Goal: Task Accomplishment & Management: Complete application form

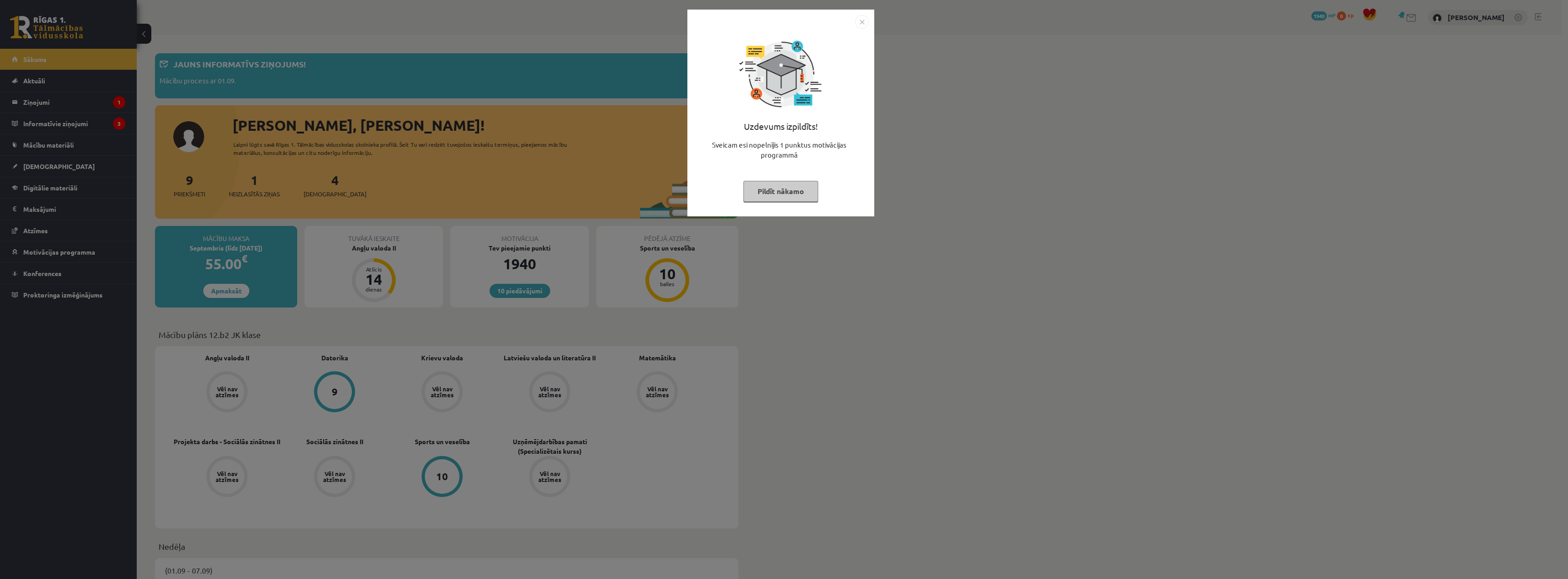
click at [864, 23] on img "Close" at bounding box center [862, 22] width 13 height 13
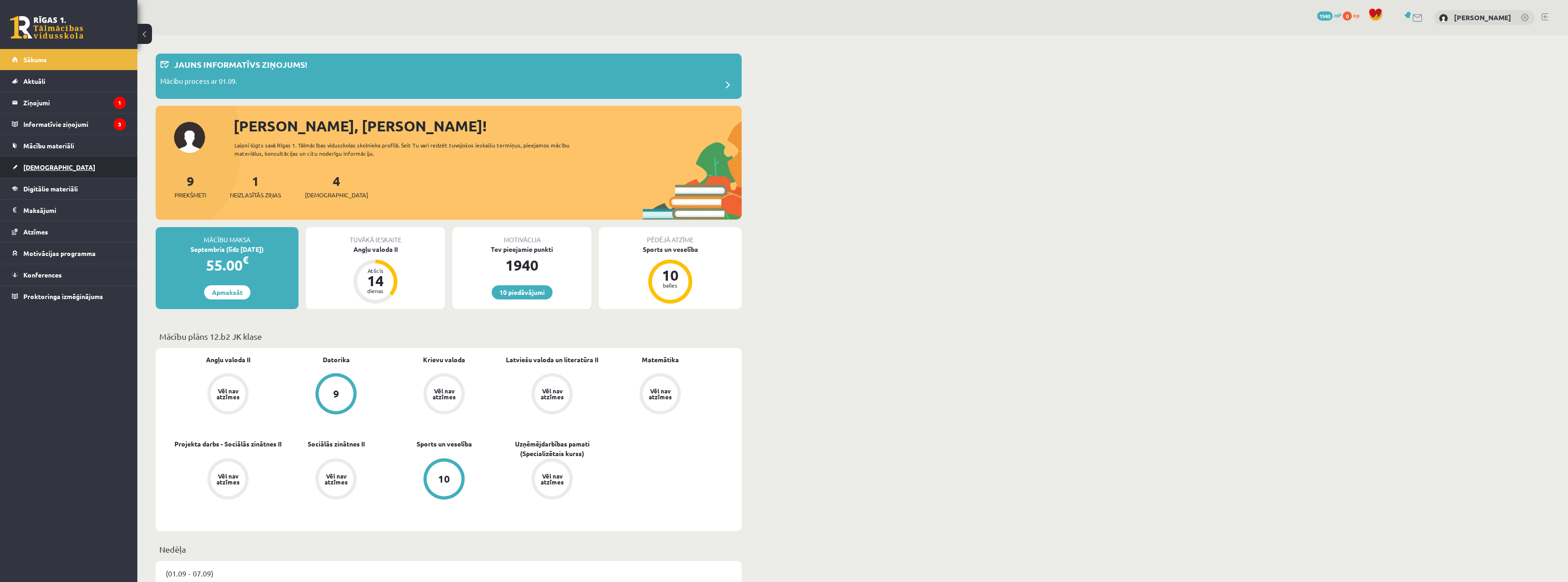
click at [72, 171] on link "[DEMOGRAPHIC_DATA]" at bounding box center [68, 167] width 114 height 21
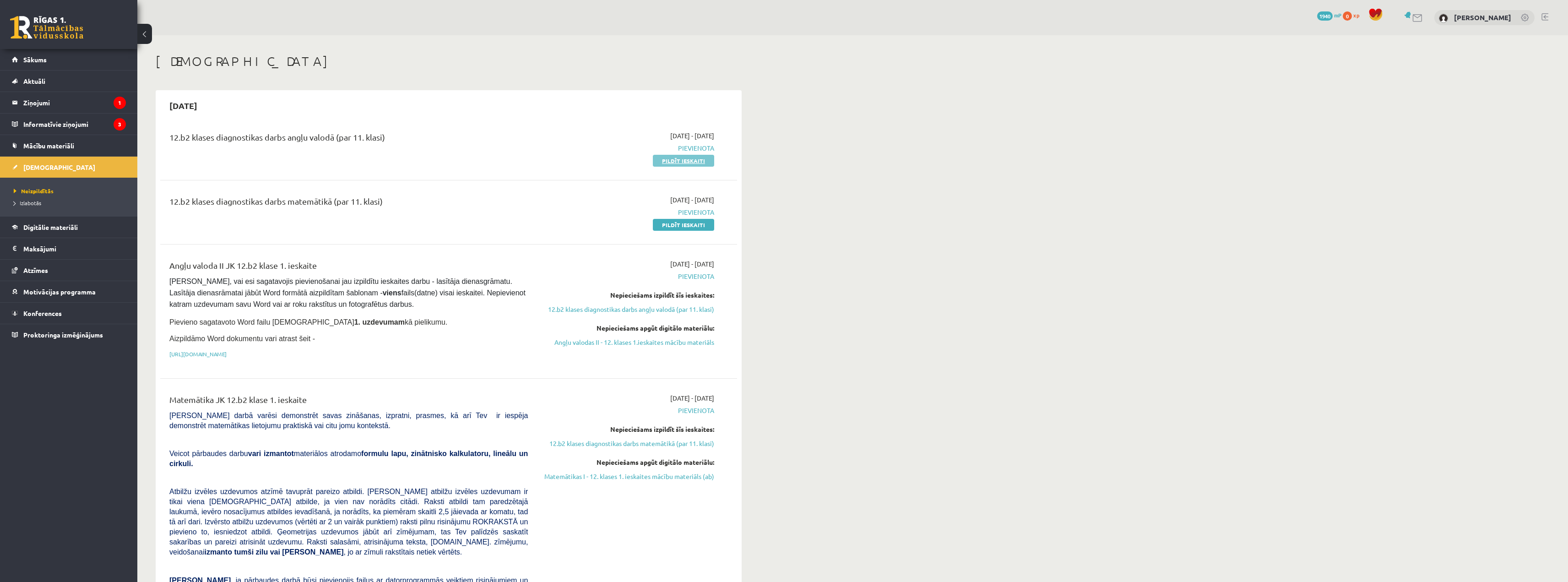
click at [679, 158] on link "Pildīt ieskaiti" at bounding box center [683, 160] width 61 height 12
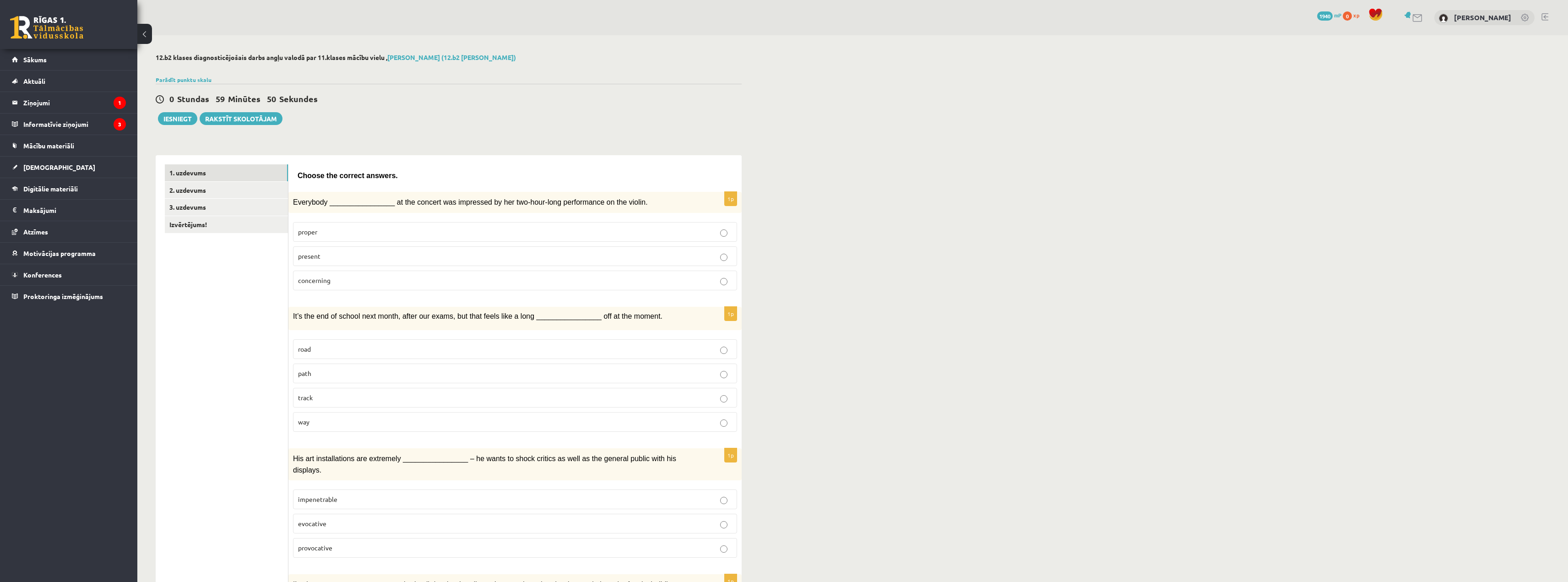
click at [366, 258] on p "present" at bounding box center [515, 256] width 434 height 10
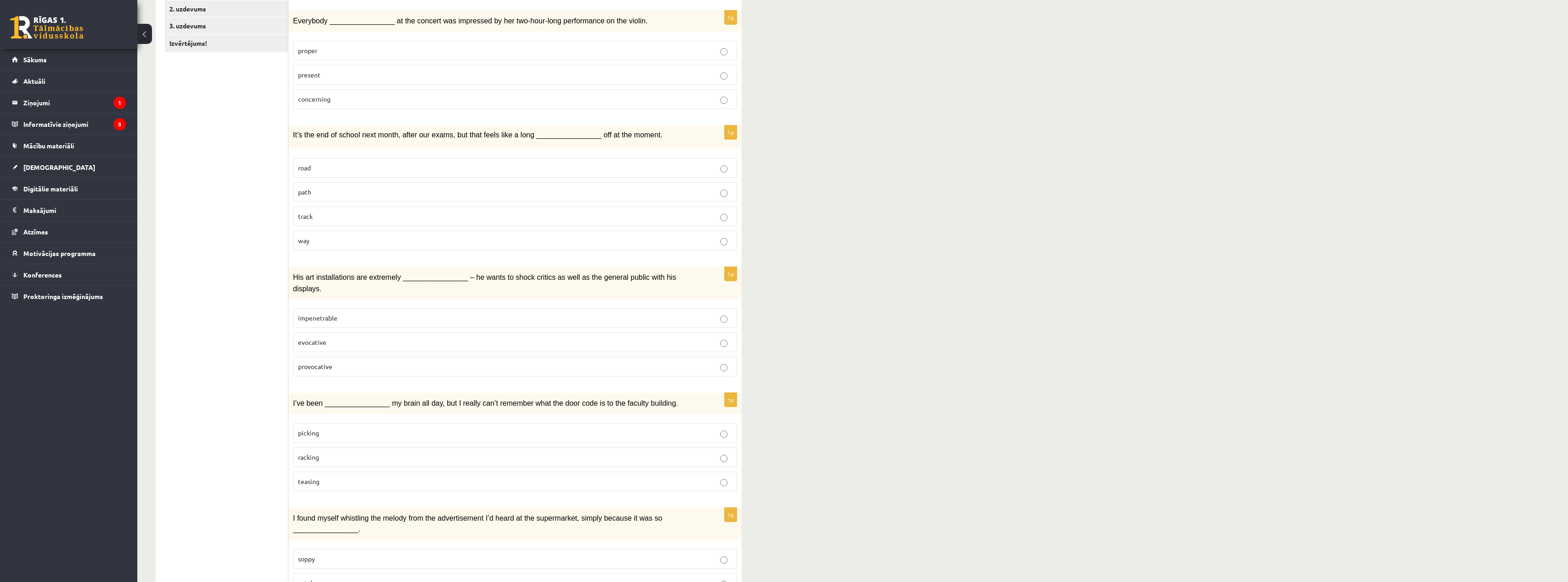
scroll to position [183, 0]
click at [388, 236] on p "way" at bounding box center [515, 239] width 434 height 10
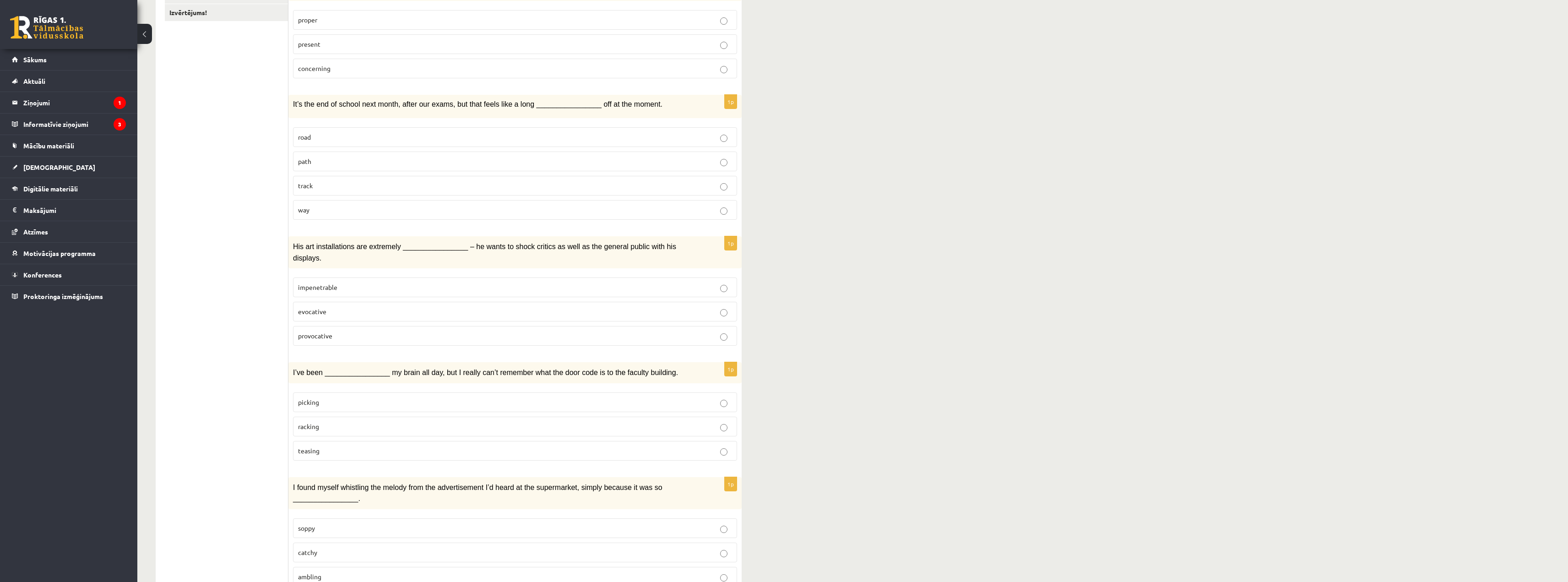
scroll to position [274, 0]
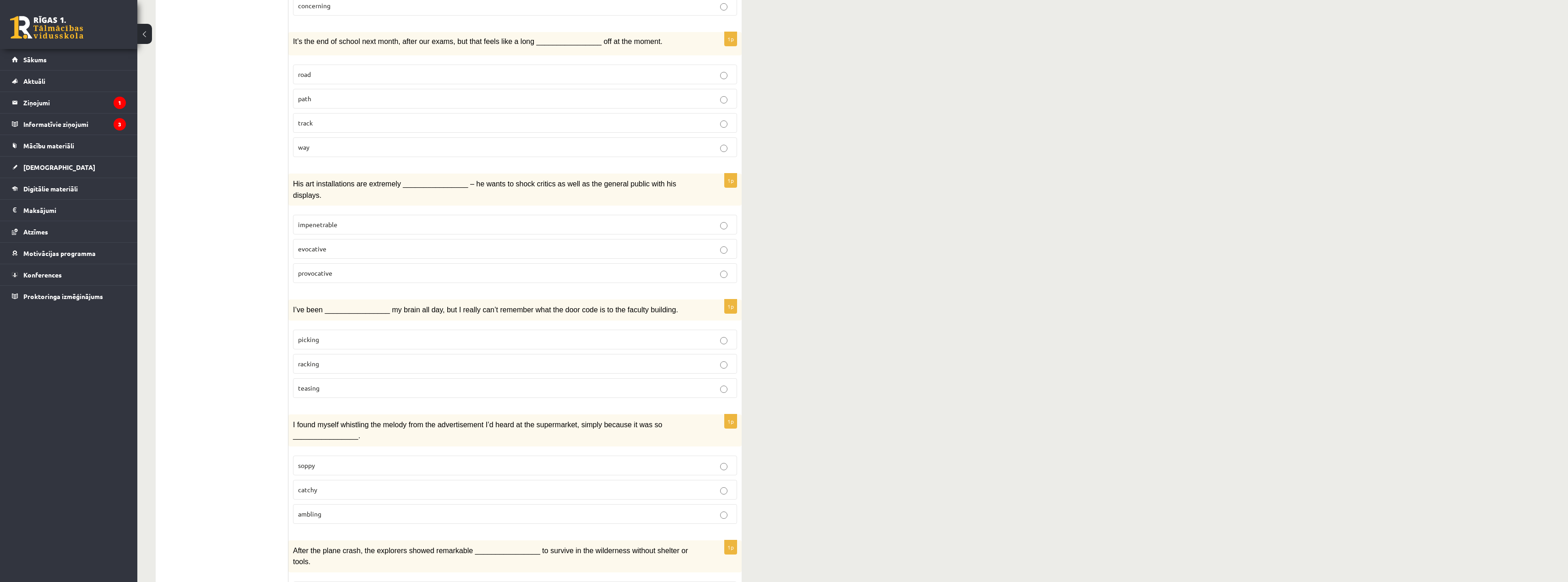
click at [391, 268] on p "provocative" at bounding box center [515, 273] width 434 height 10
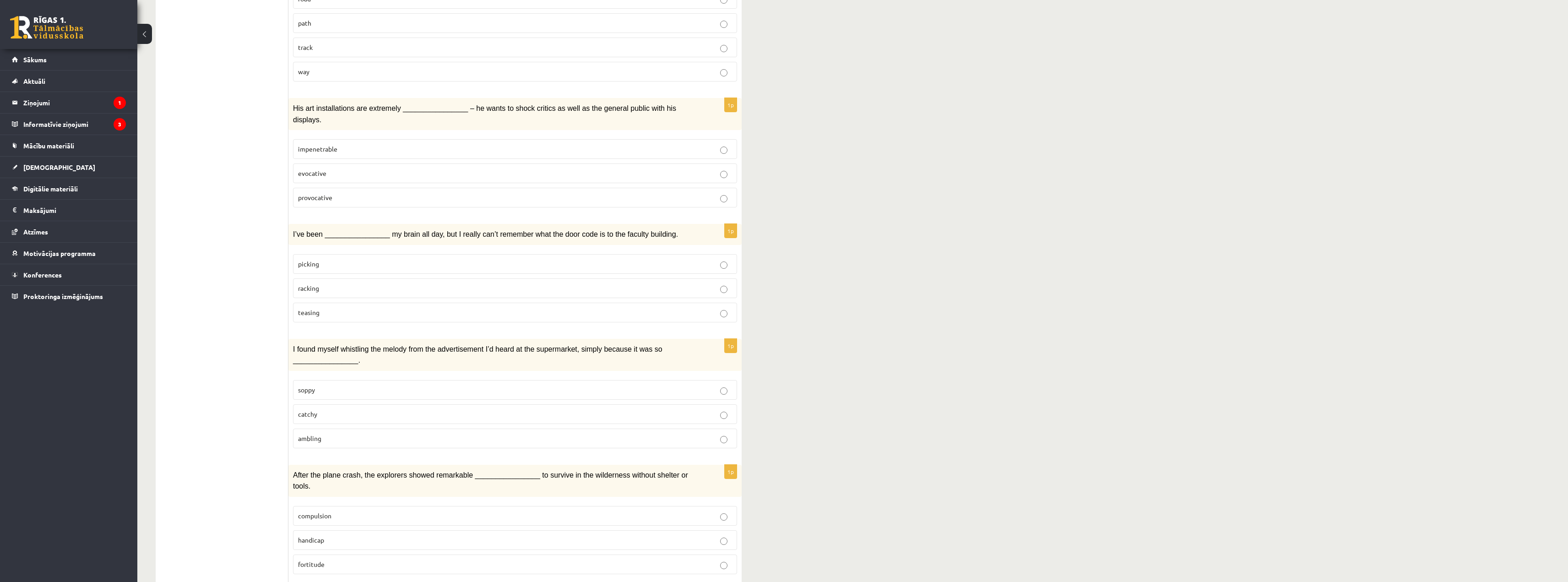
scroll to position [366, 0]
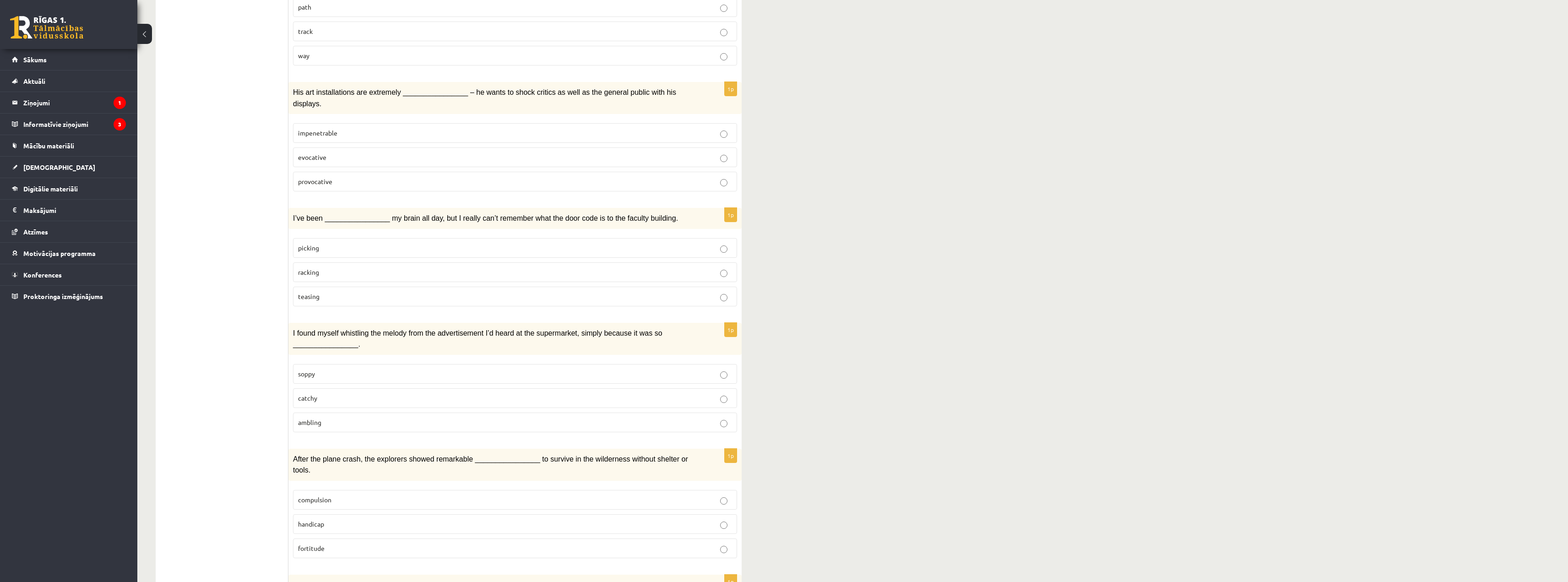
click at [344, 243] on p "picking" at bounding box center [515, 248] width 434 height 10
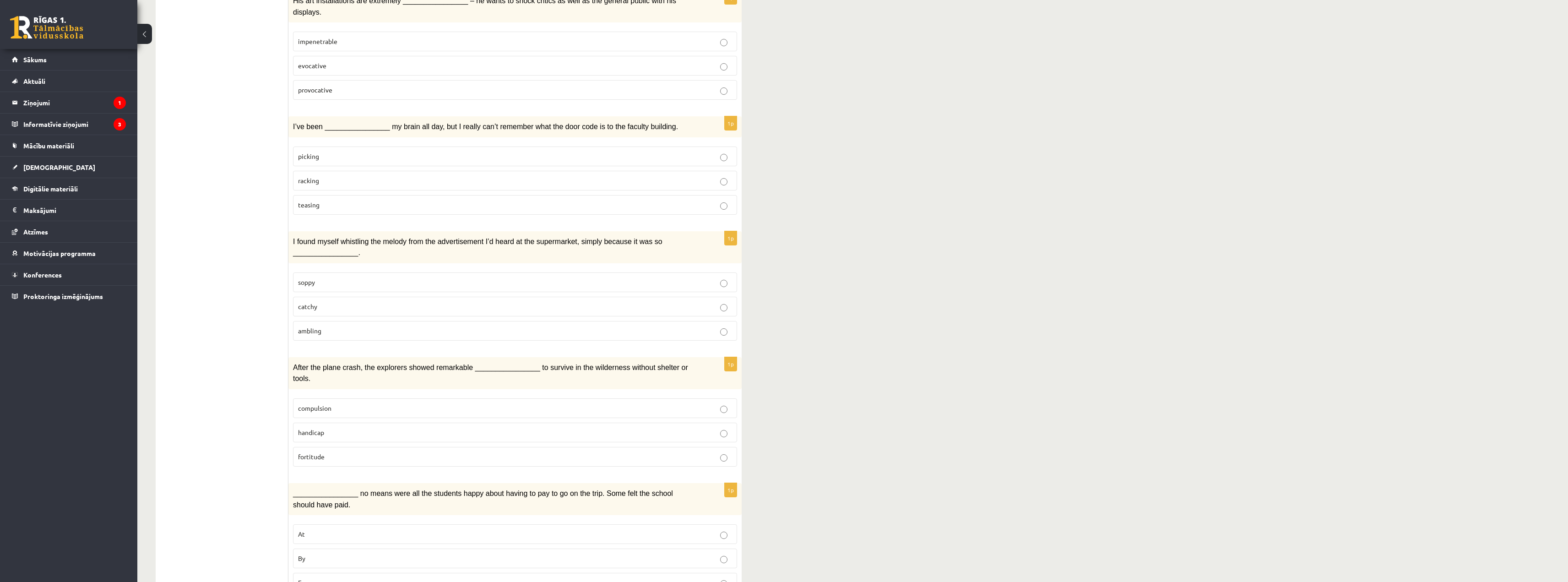
scroll to position [504, 0]
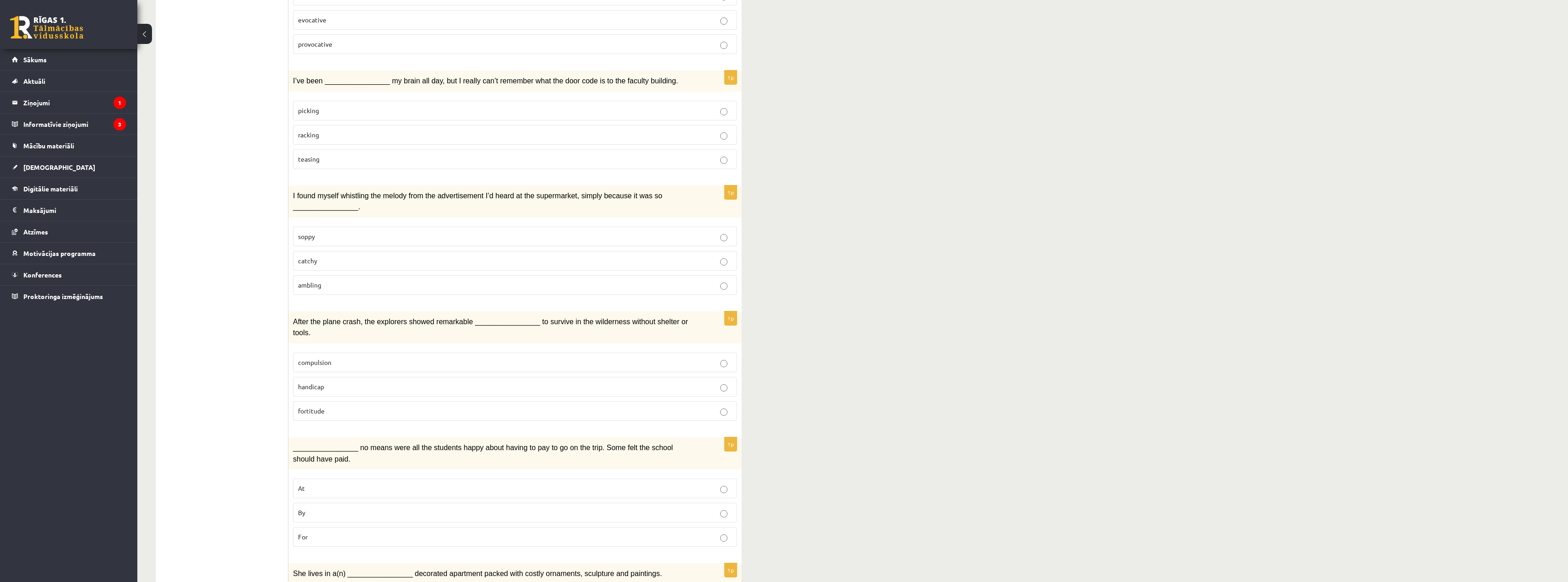
click at [391, 252] on label "catchy" at bounding box center [515, 260] width 444 height 20
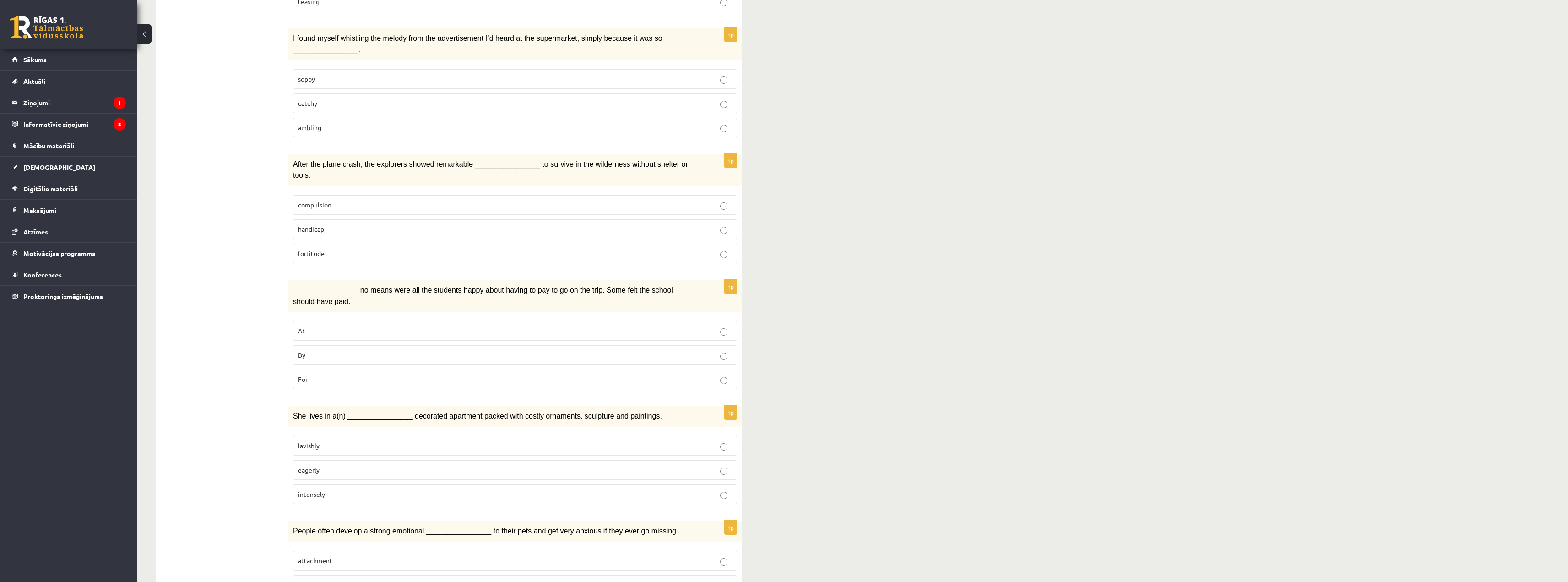
scroll to position [687, 0]
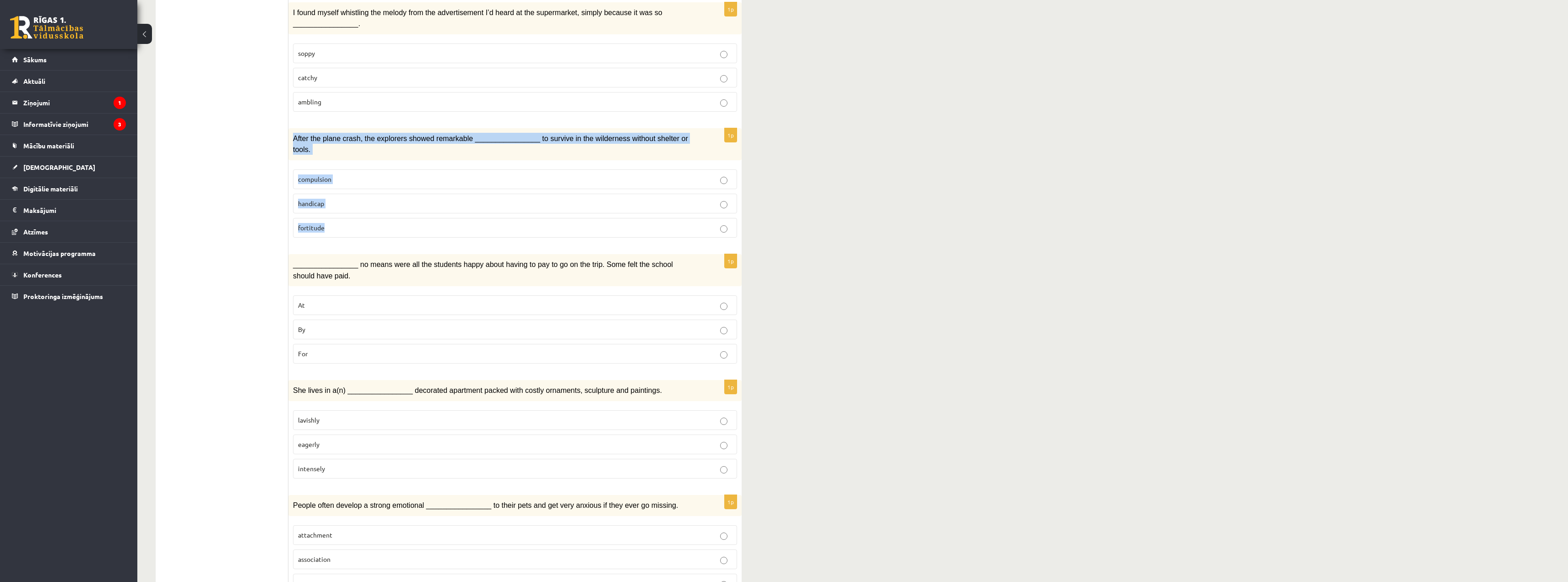
drag, startPoint x: 291, startPoint y: 123, endPoint x: 721, endPoint y: 194, distance: 435.8
click at [721, 194] on div "1p After the plane crash, the explorers showed remarkable ________________ to s…" at bounding box center [515, 186] width 453 height 117
copy div "After the plane crash, the explorers showed remarkable ________________ to surv…"
click at [435, 223] on p "fortitude" at bounding box center [515, 228] width 434 height 10
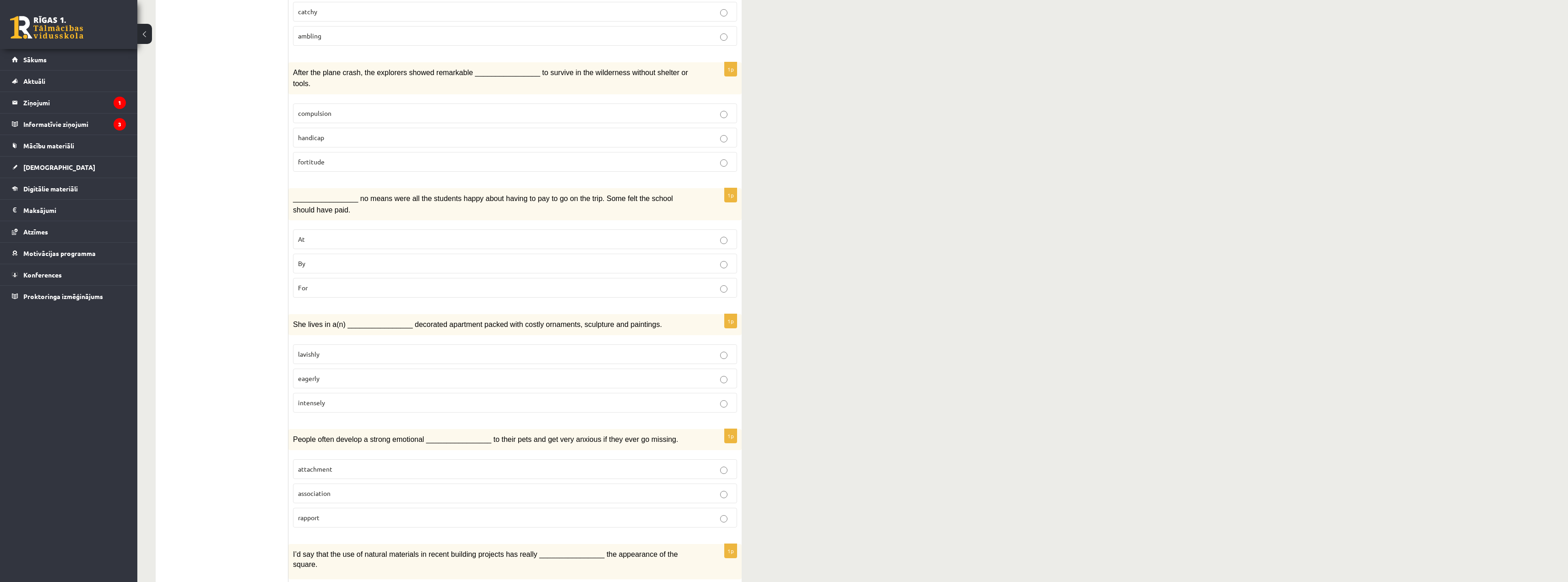
scroll to position [778, 0]
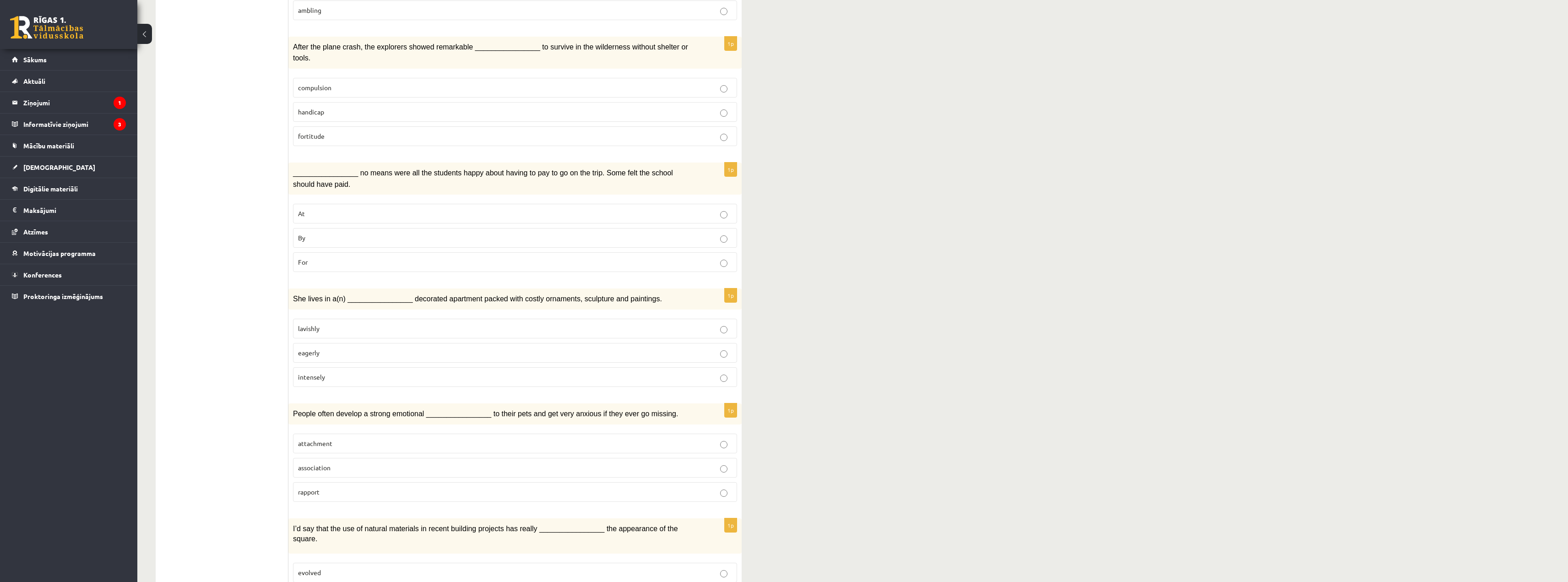
click at [348, 233] on p "By" at bounding box center [515, 238] width 434 height 10
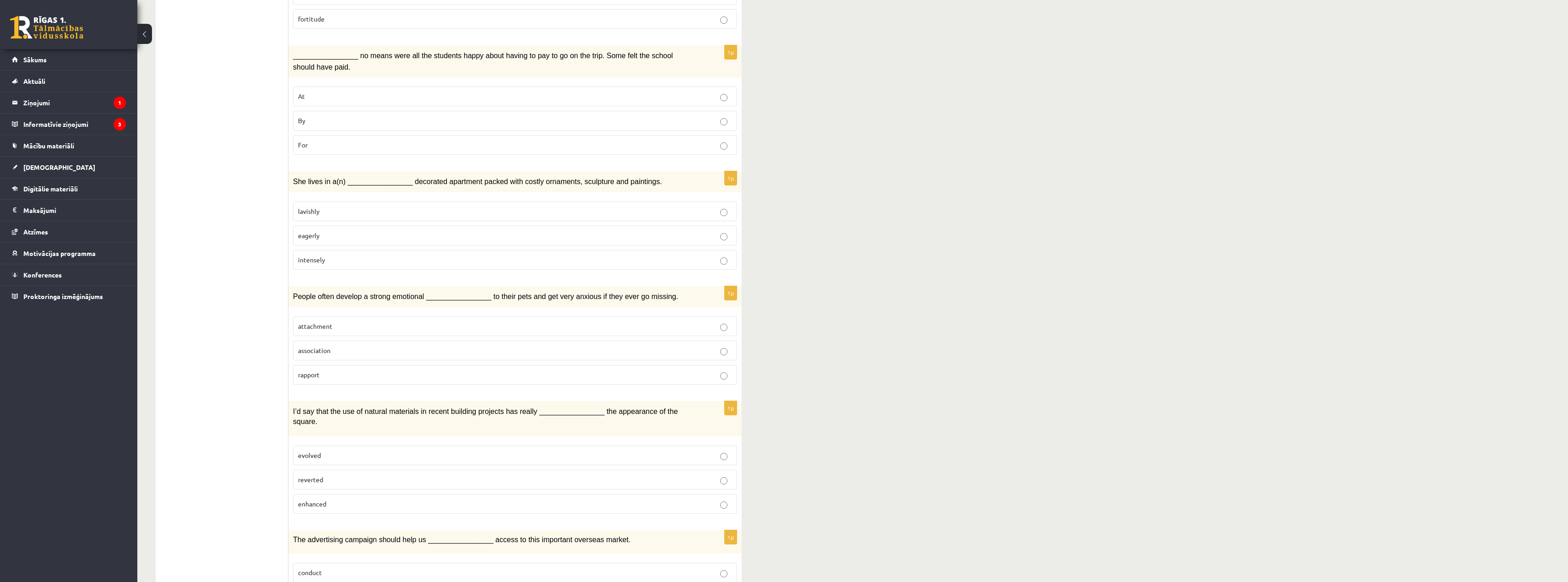
scroll to position [870, 0]
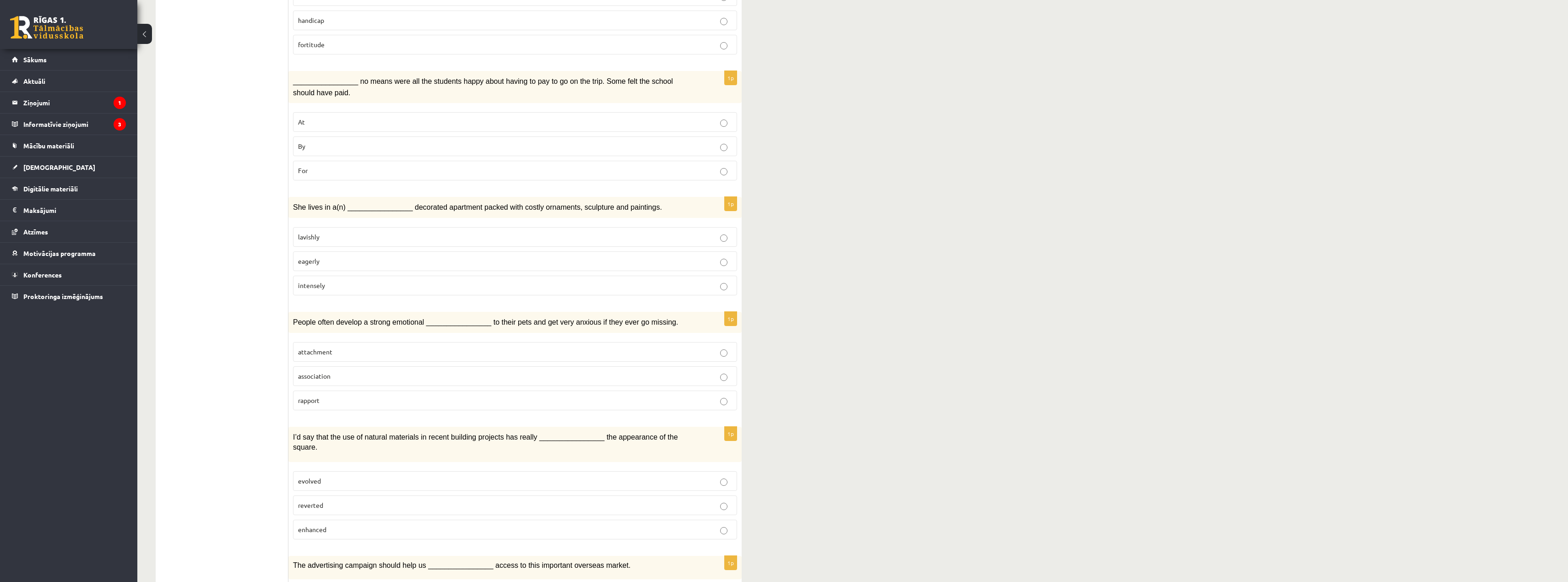
click at [352, 223] on fieldset "lavishly eagerly intensely" at bounding box center [515, 260] width 444 height 76
click at [351, 232] on p "lavishly" at bounding box center [515, 237] width 434 height 10
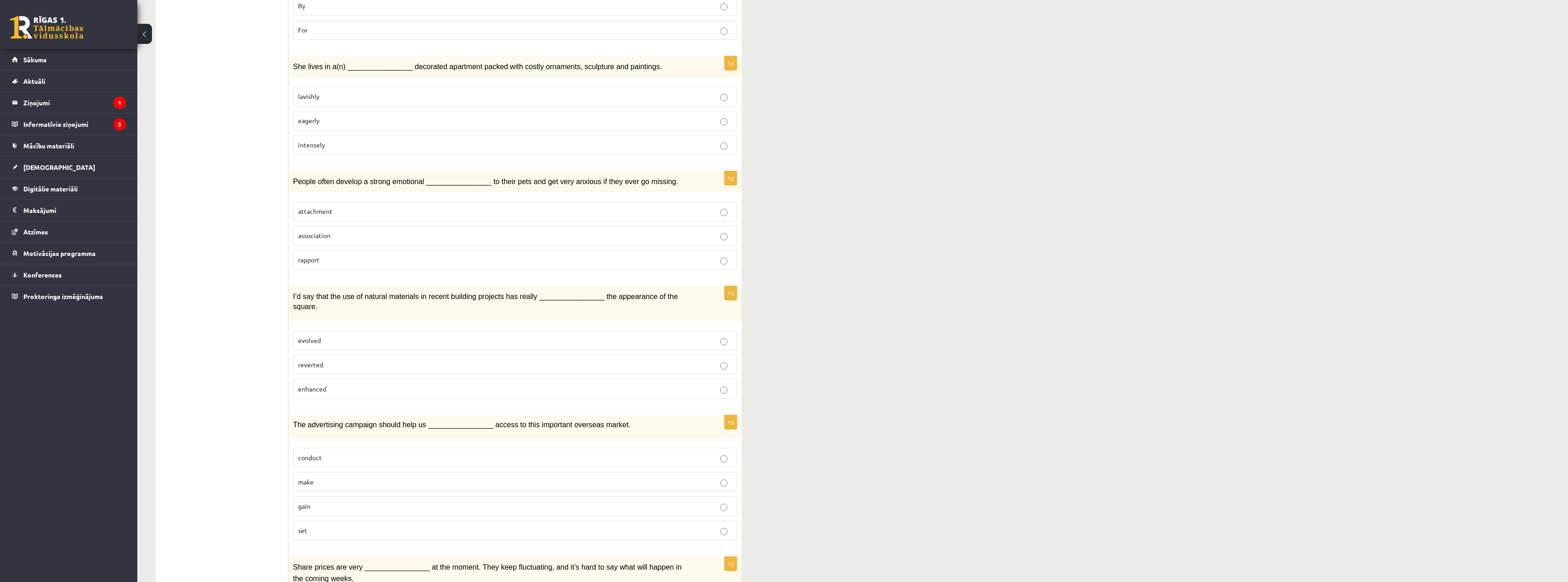
scroll to position [908, 0]
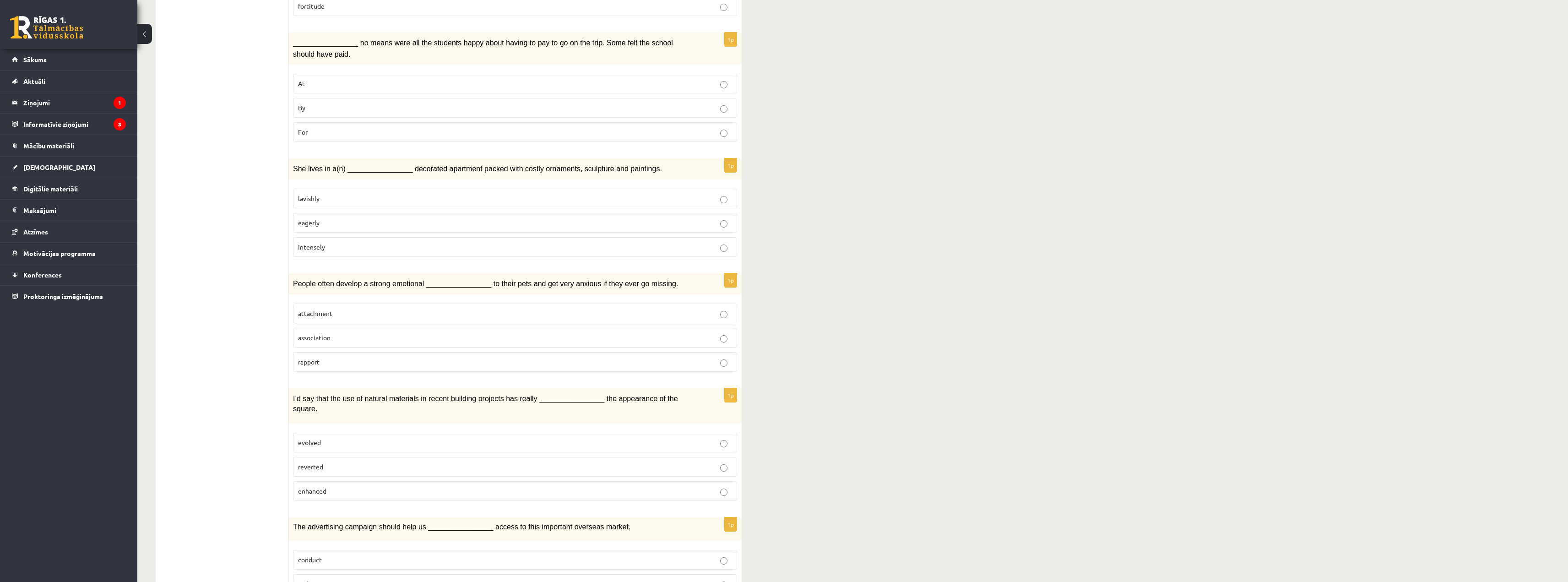
click at [351, 309] on p "attachment" at bounding box center [515, 314] width 434 height 10
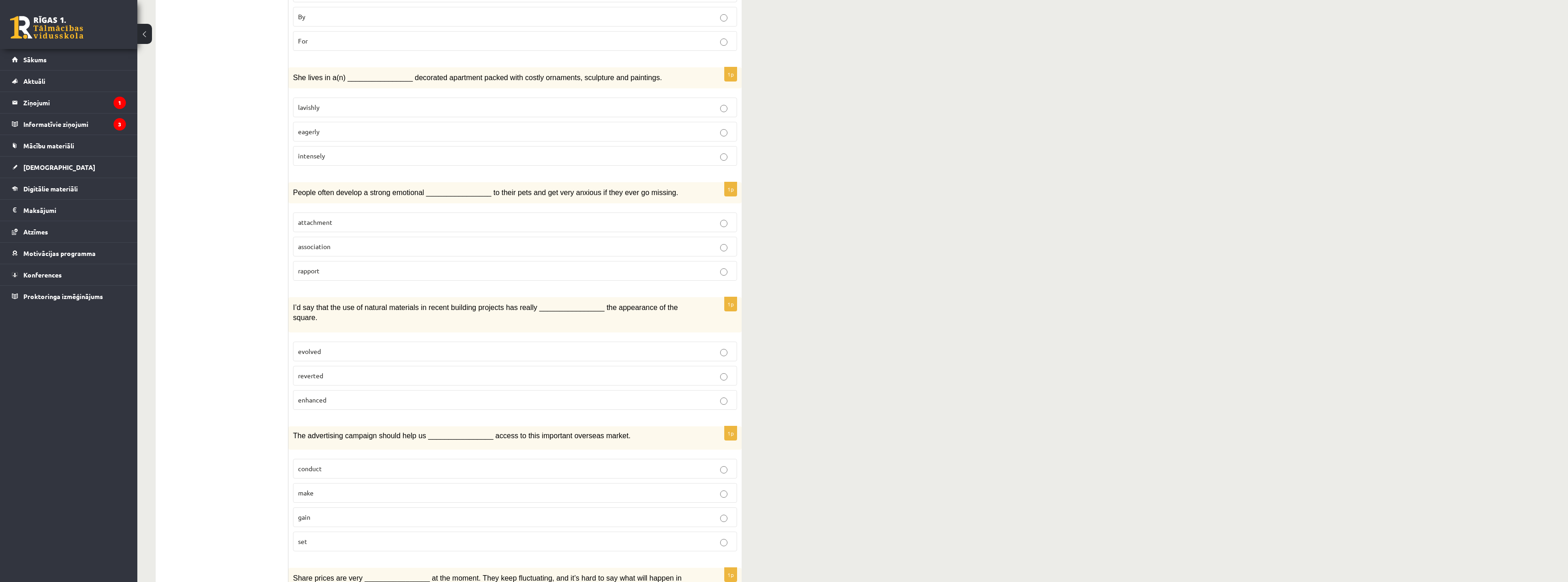
scroll to position [1000, 0]
click at [362, 394] on p "enhanced" at bounding box center [515, 399] width 434 height 10
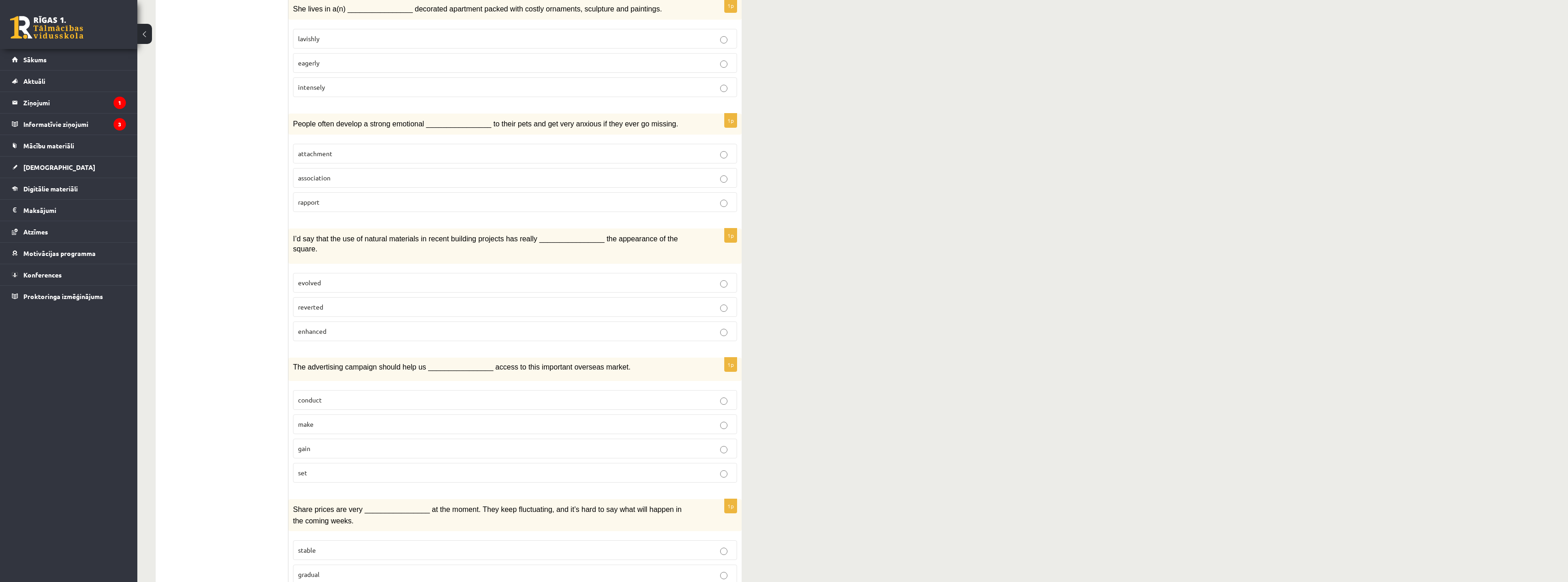
scroll to position [1091, 0]
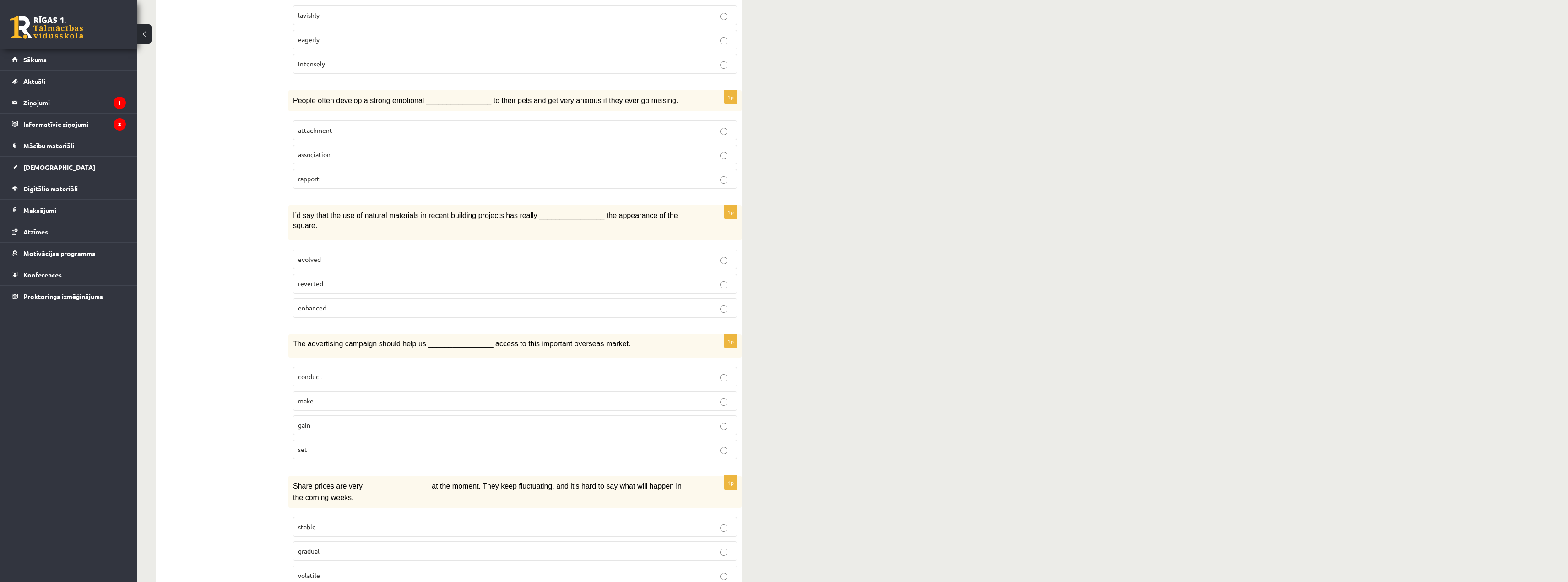
click at [350, 415] on label "gain" at bounding box center [515, 425] width 444 height 20
click at [376, 570] on p "volatile" at bounding box center [515, 575] width 434 height 10
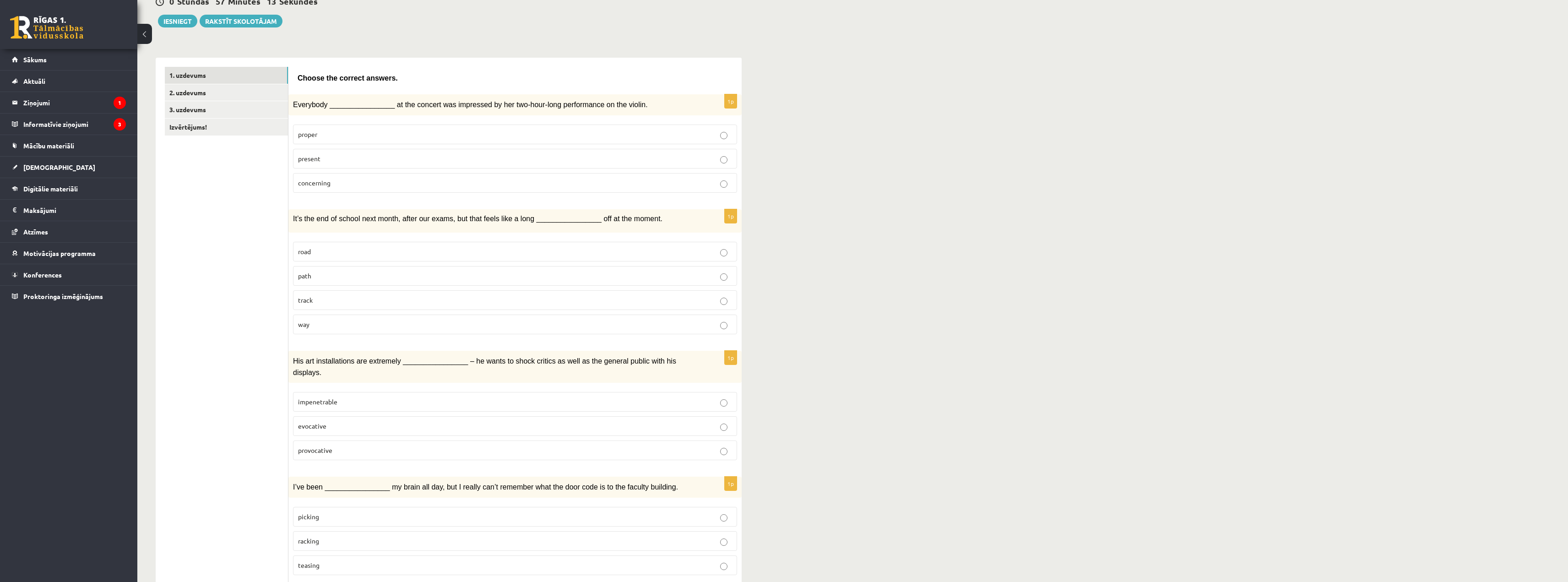
scroll to position [0, 0]
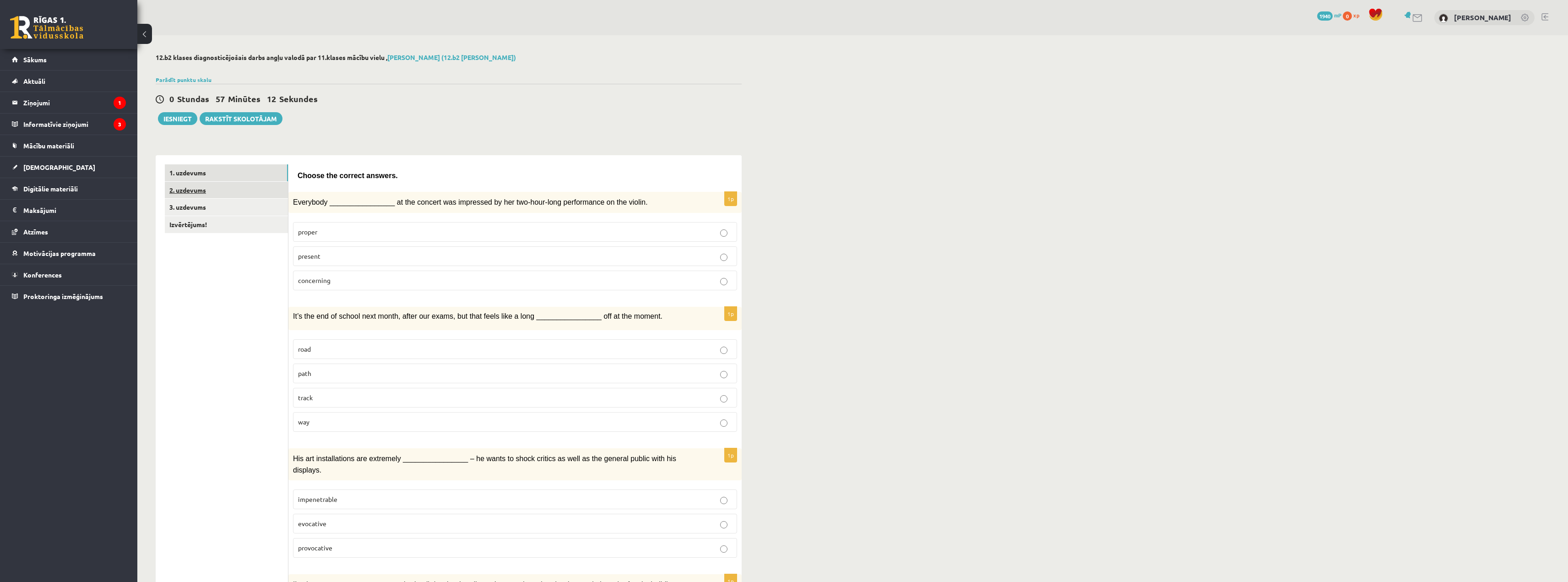
drag, startPoint x: 262, startPoint y: 195, endPoint x: 266, endPoint y: 196, distance: 4.1
click at [262, 195] on link "2. uzdevums" at bounding box center [226, 190] width 123 height 17
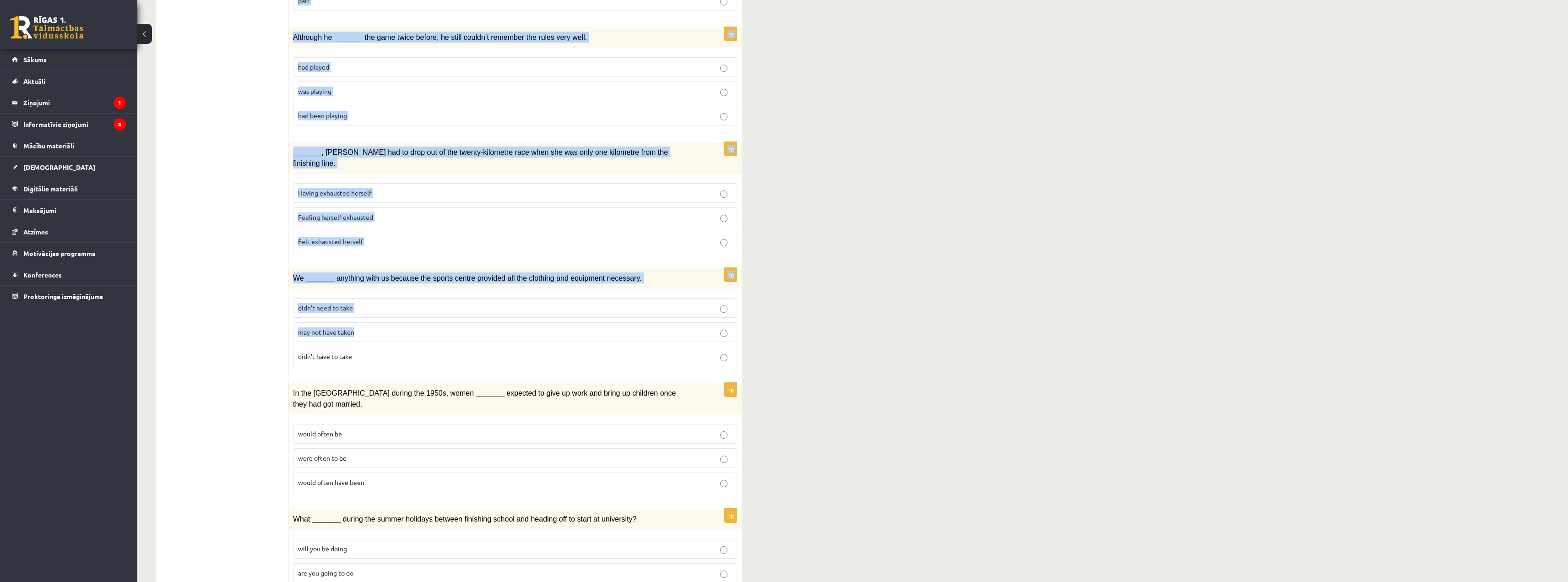
scroll to position [772, 0]
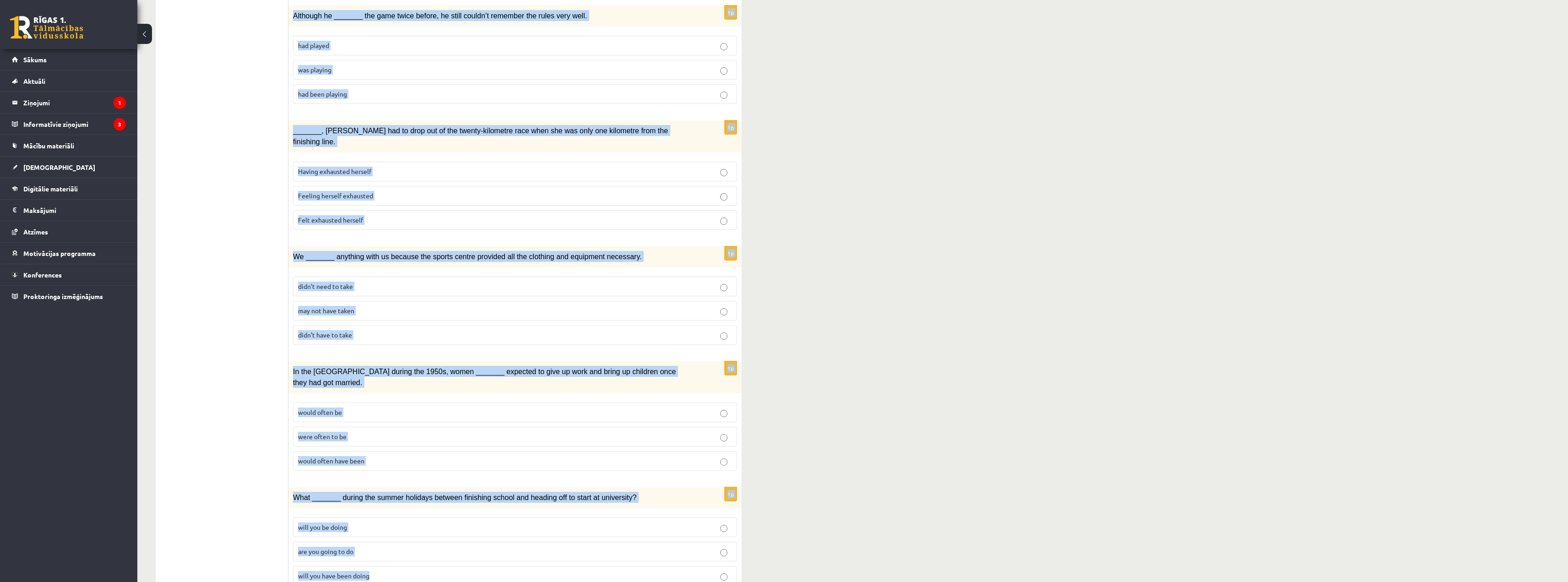
drag, startPoint x: 295, startPoint y: 174, endPoint x: 639, endPoint y: 546, distance: 506.7
copy form "Circle the form that cannot be used to complete the sentences. 1p We hope _____…"
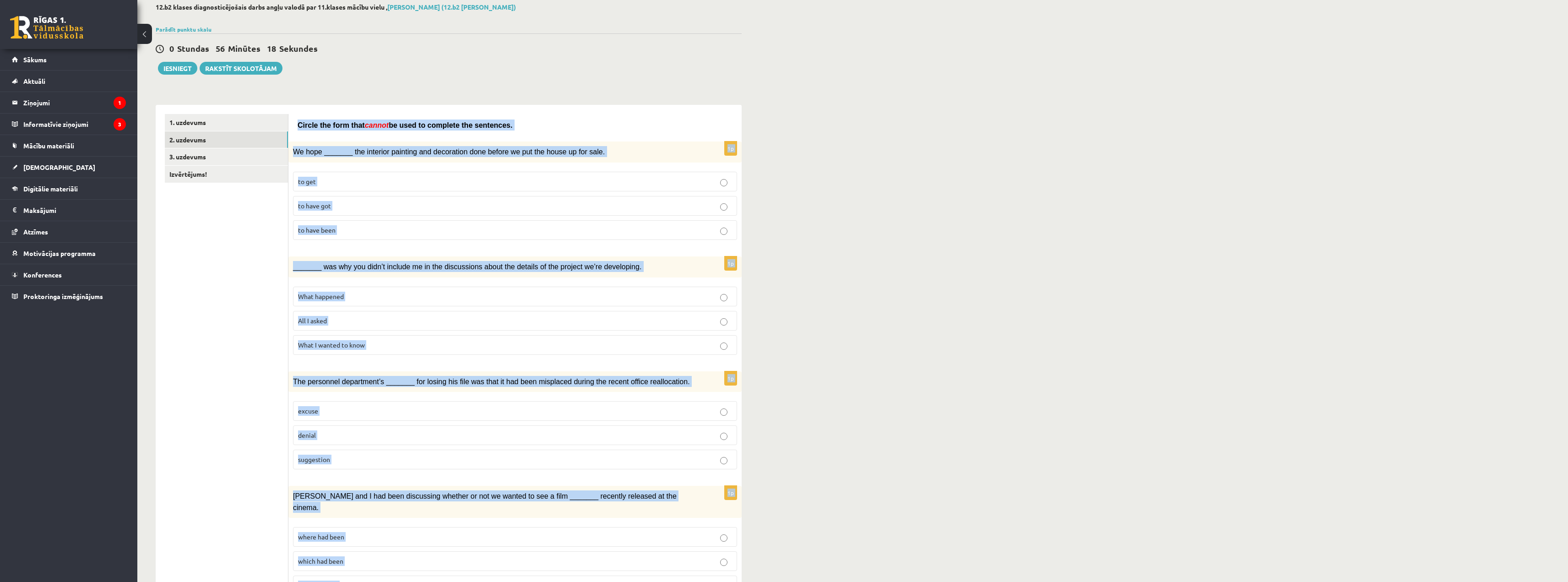
scroll to position [0, 0]
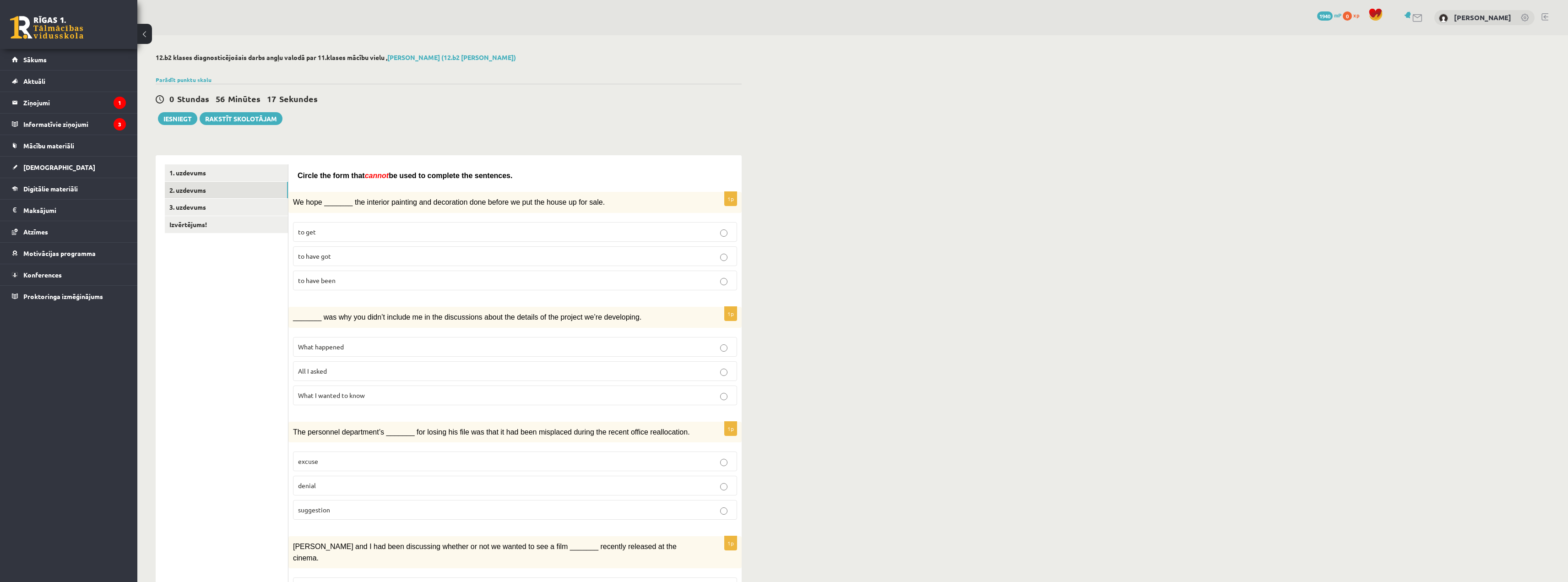
click at [339, 281] on p "to have been" at bounding box center [515, 281] width 434 height 10
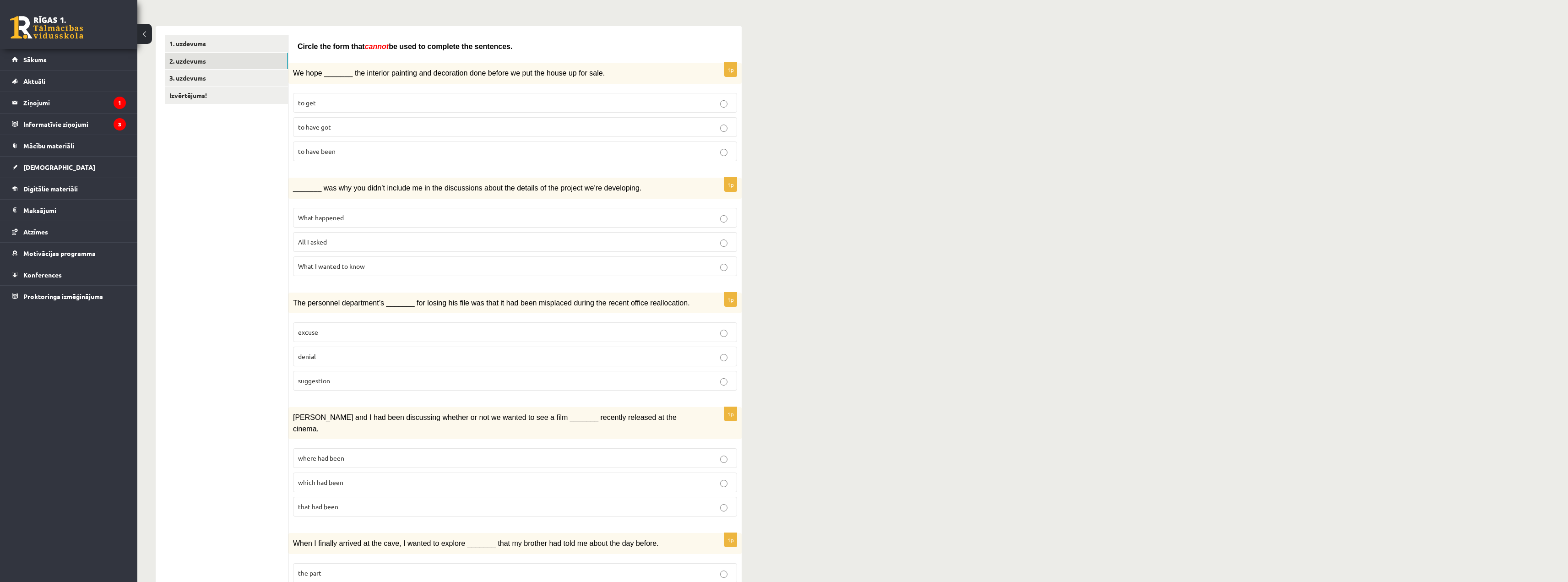
scroll to position [138, 0]
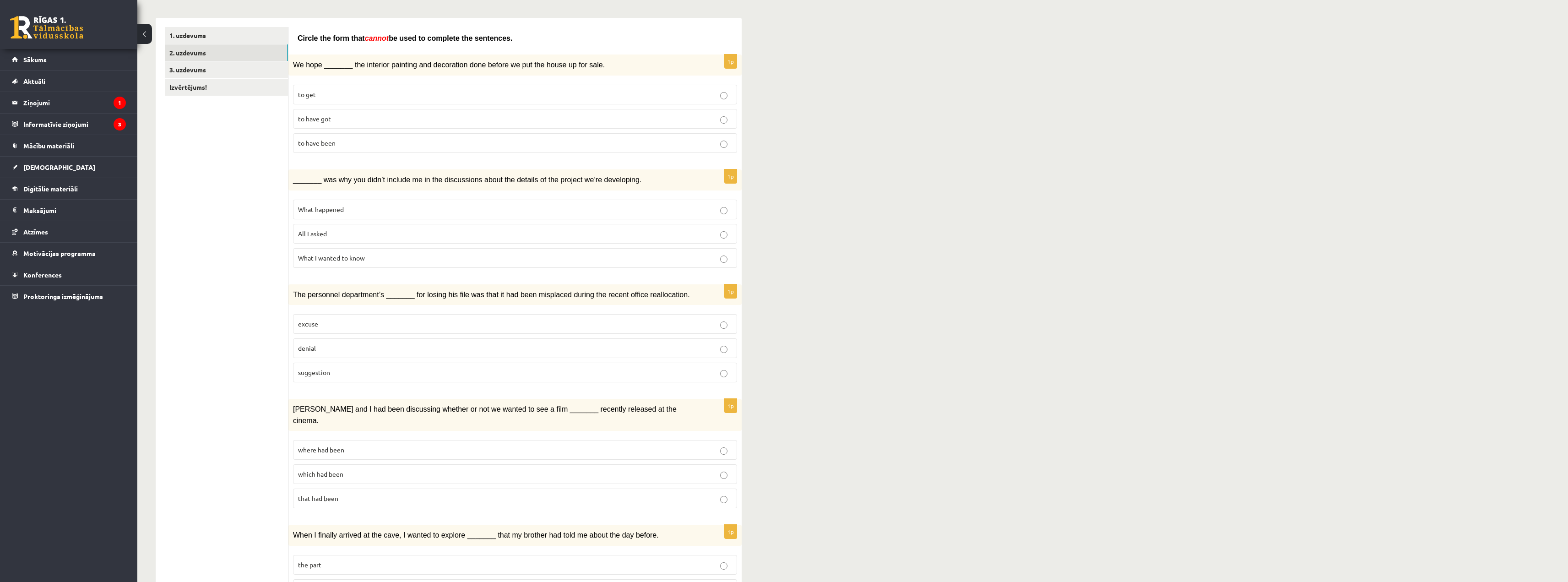
click at [374, 210] on p "What happened" at bounding box center [515, 210] width 434 height 10
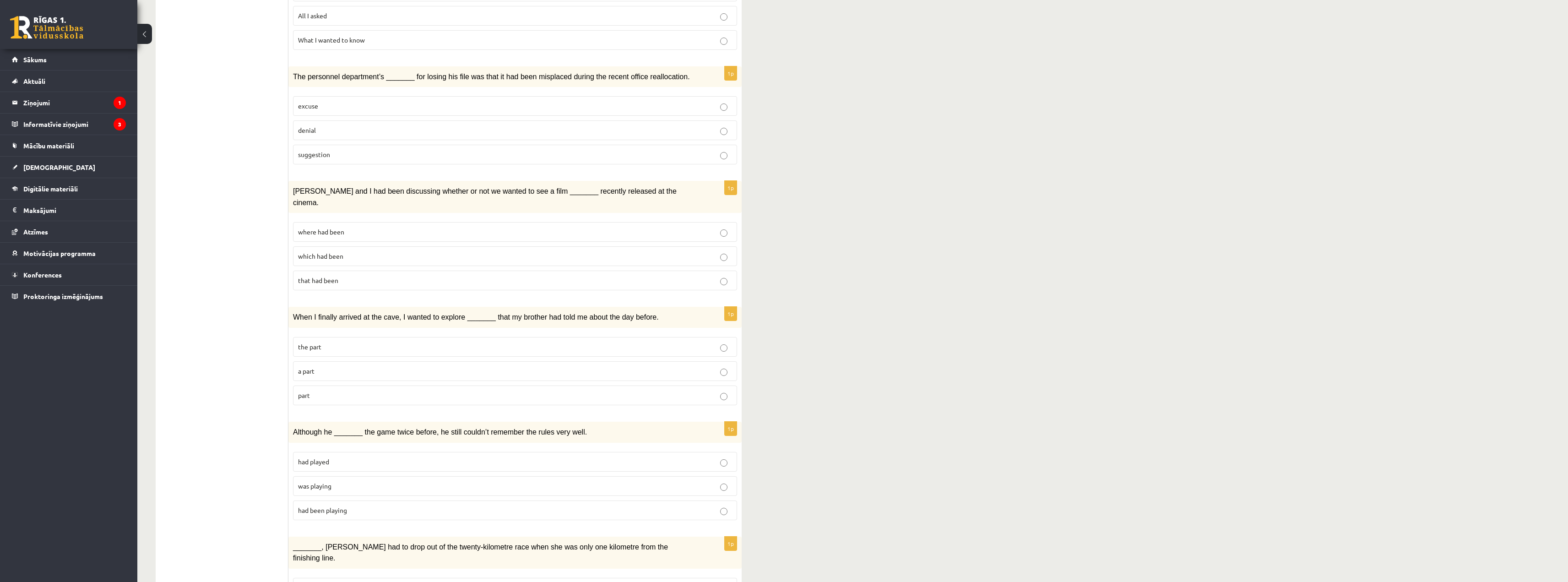
scroll to position [366, 0]
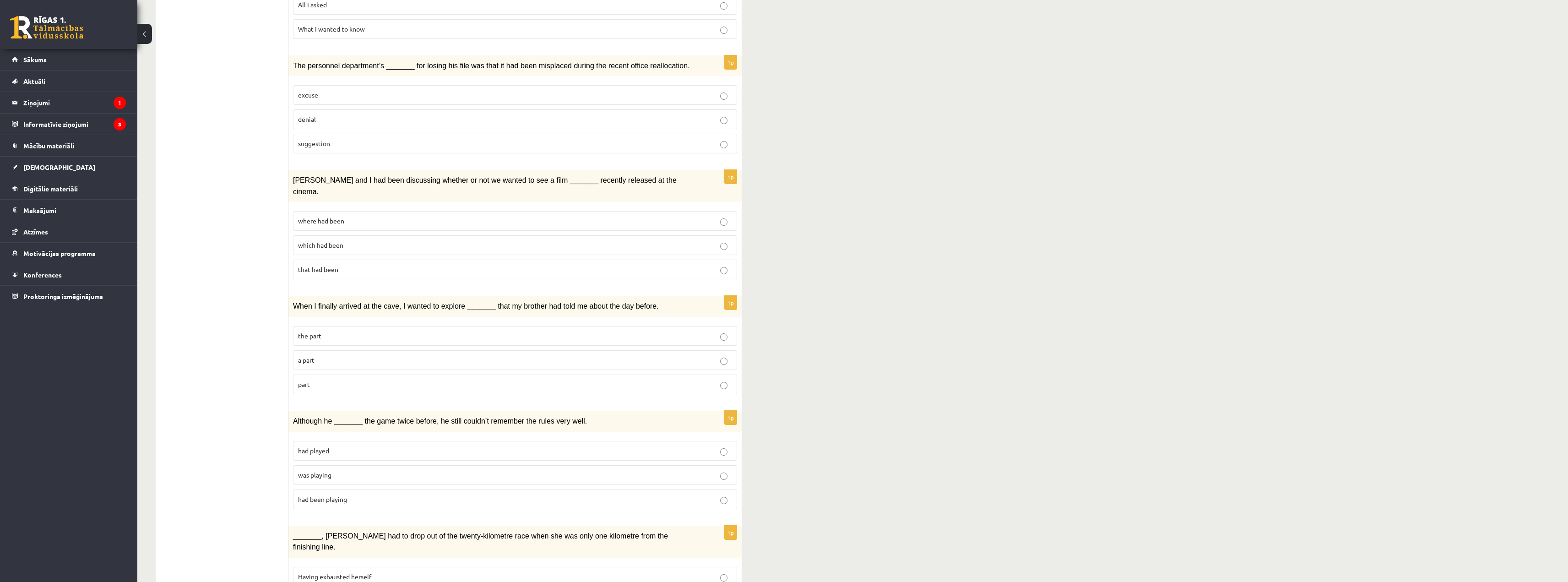
click at [386, 97] on p "excuse" at bounding box center [515, 95] width 434 height 10
click at [391, 240] on p "which had been" at bounding box center [515, 245] width 434 height 10
click at [393, 216] on p "where had been" at bounding box center [515, 221] width 434 height 10
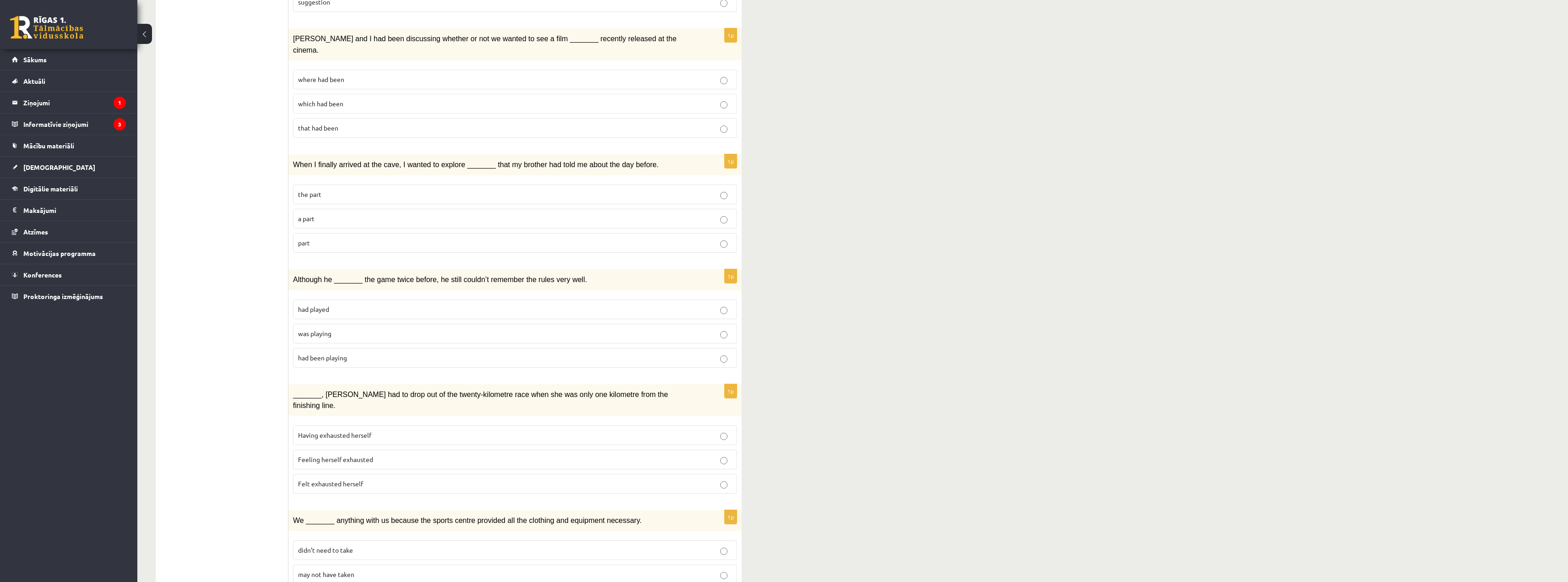
scroll to position [550, 0]
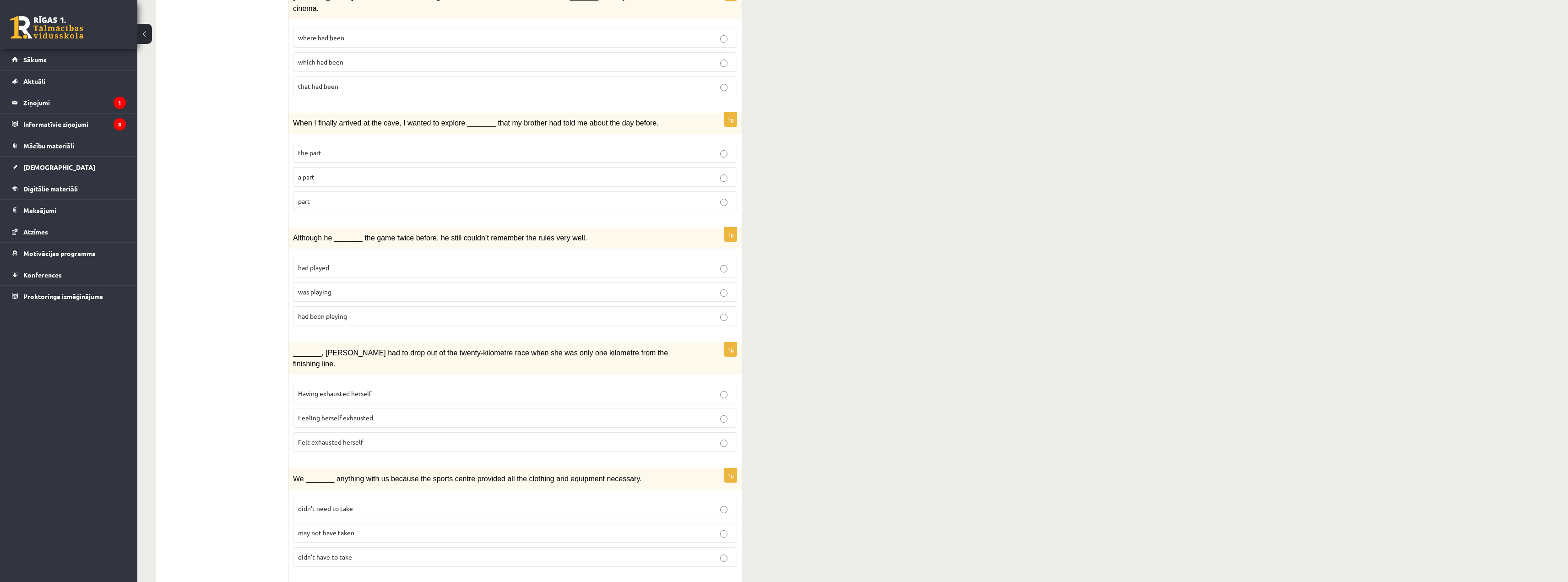
click at [403, 199] on fieldset "the part a part part" at bounding box center [515, 176] width 444 height 76
click at [402, 196] on p "part" at bounding box center [515, 201] width 434 height 10
click at [374, 283] on label "was playing" at bounding box center [515, 292] width 444 height 20
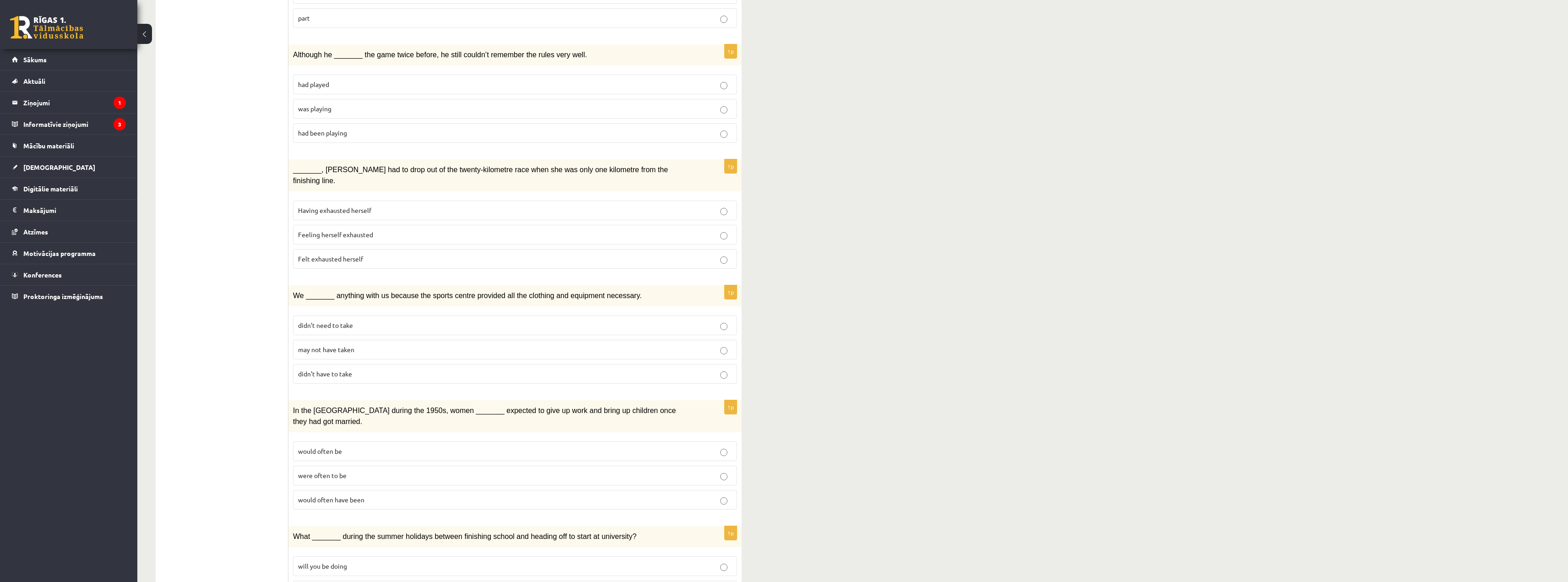
click at [357, 254] on span "Felt exhausted herself" at bounding box center [330, 258] width 65 height 8
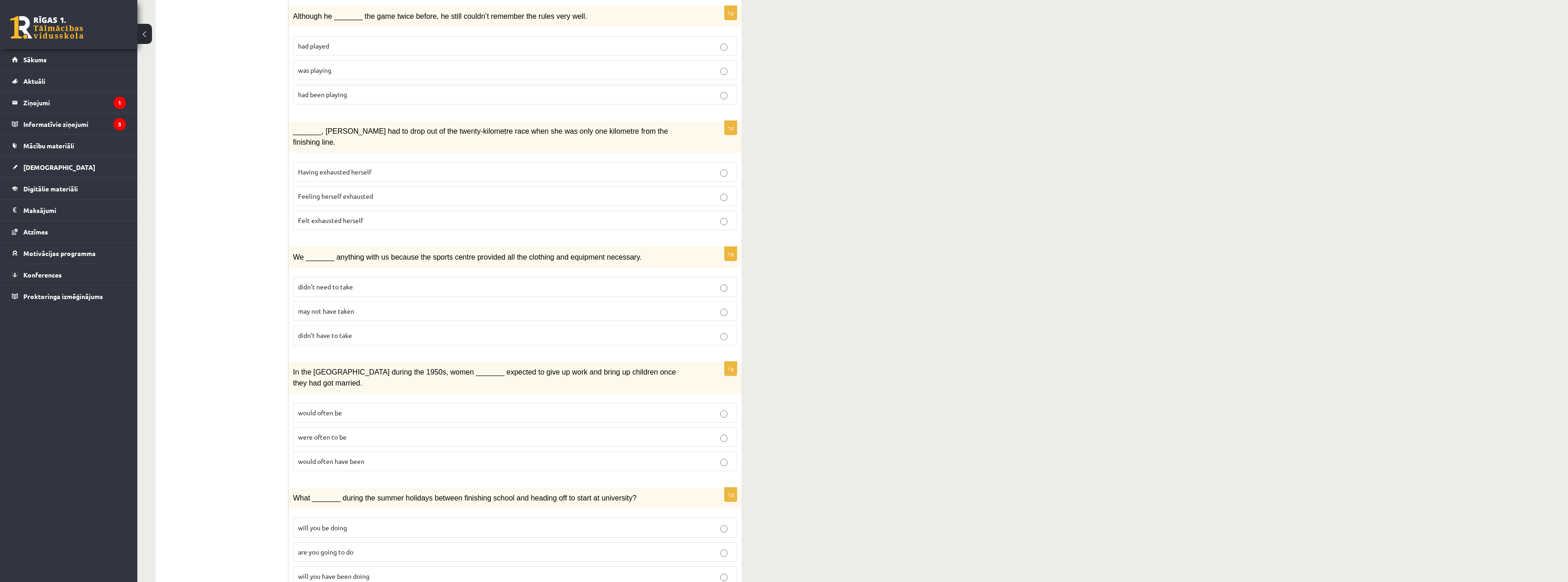
scroll to position [772, 0]
click at [309, 306] on span "may not have taken" at bounding box center [326, 310] width 56 height 8
click at [328, 427] on label "were often to be" at bounding box center [515, 437] width 444 height 20
click at [331, 457] on span "would often have been" at bounding box center [331, 460] width 67 height 8
click at [446, 571] on p "will you have been doing" at bounding box center [515, 576] width 434 height 10
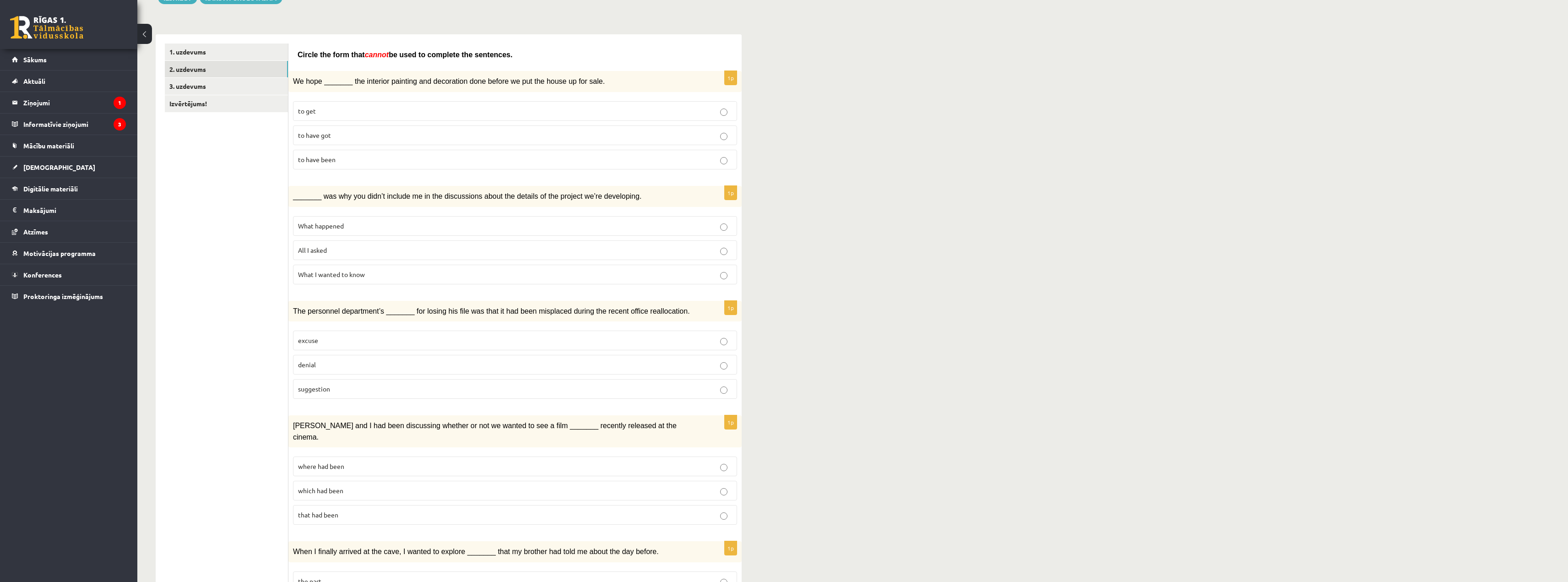
scroll to position [0, 0]
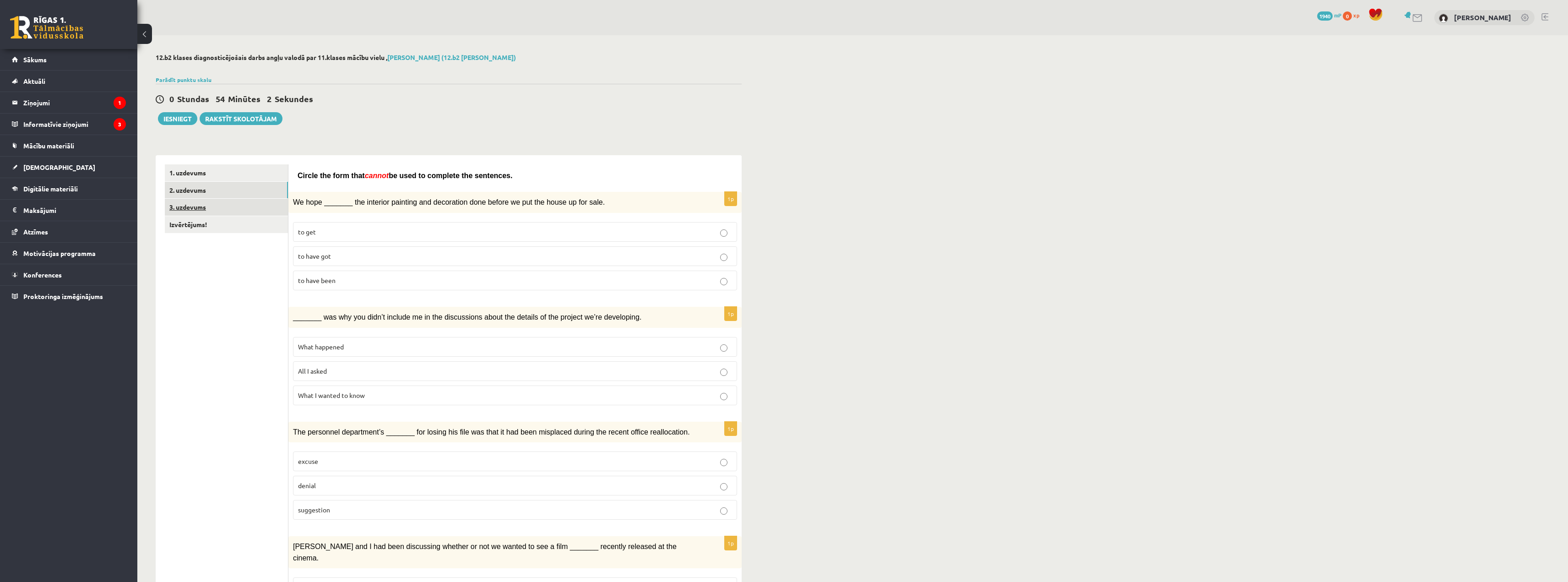
click at [221, 201] on link "3. uzdevums" at bounding box center [226, 207] width 123 height 17
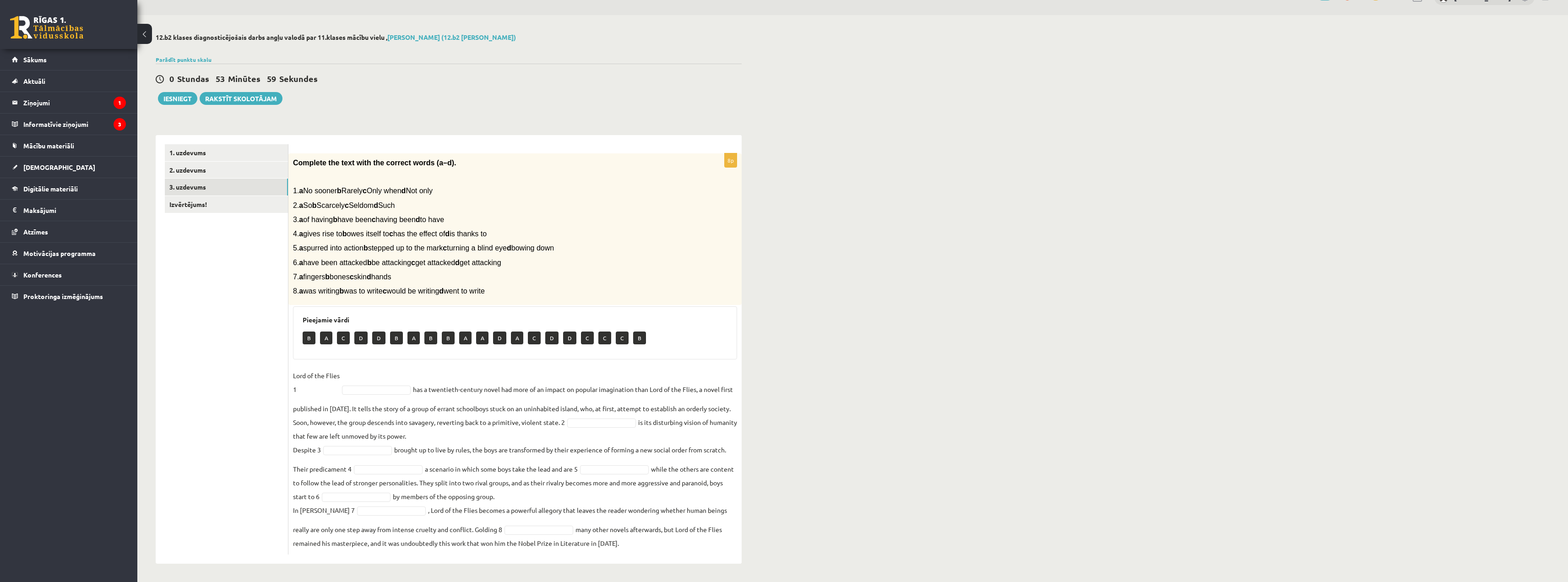
scroll to position [21, 0]
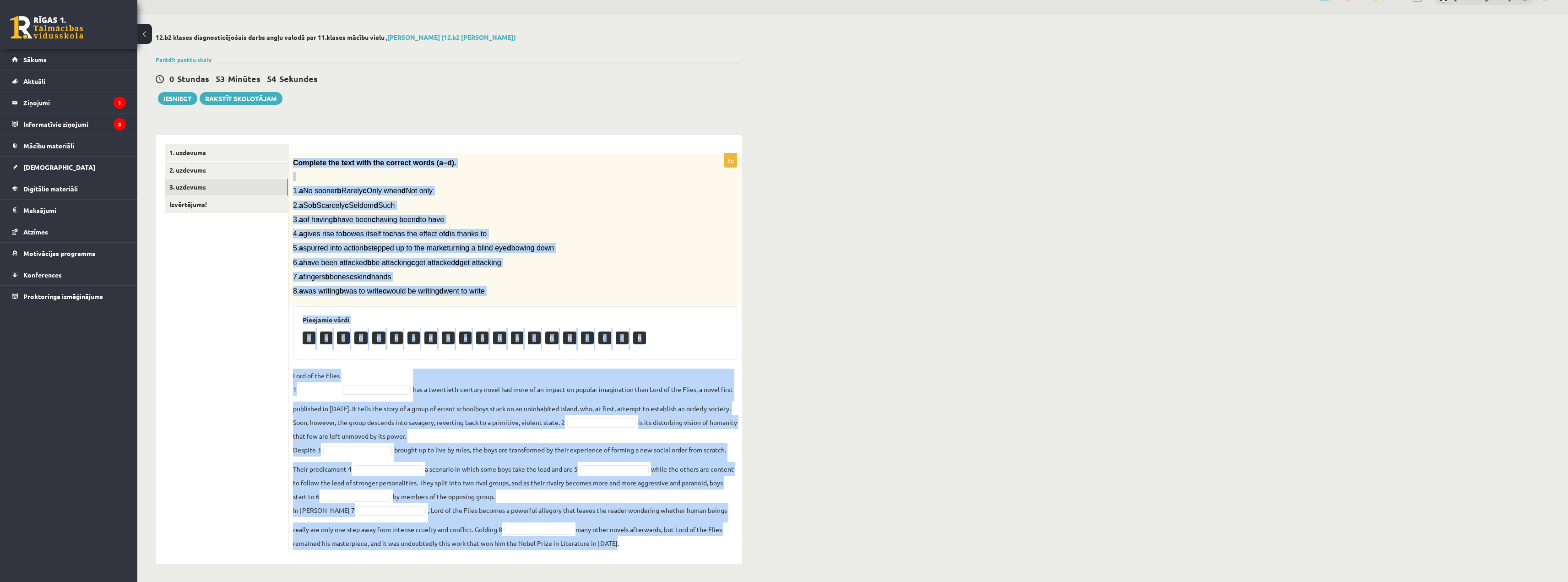
drag, startPoint x: 293, startPoint y: 163, endPoint x: 690, endPoint y: 555, distance: 557.9
click at [690, 555] on div "8p Complete the text with the correct words (a–d). 1. a No sooner b Rarely c On…" at bounding box center [515, 349] width 453 height 429
copy div "Complete the text with the correct words (a–d). 1. a No sooner b Rarely c Only …"
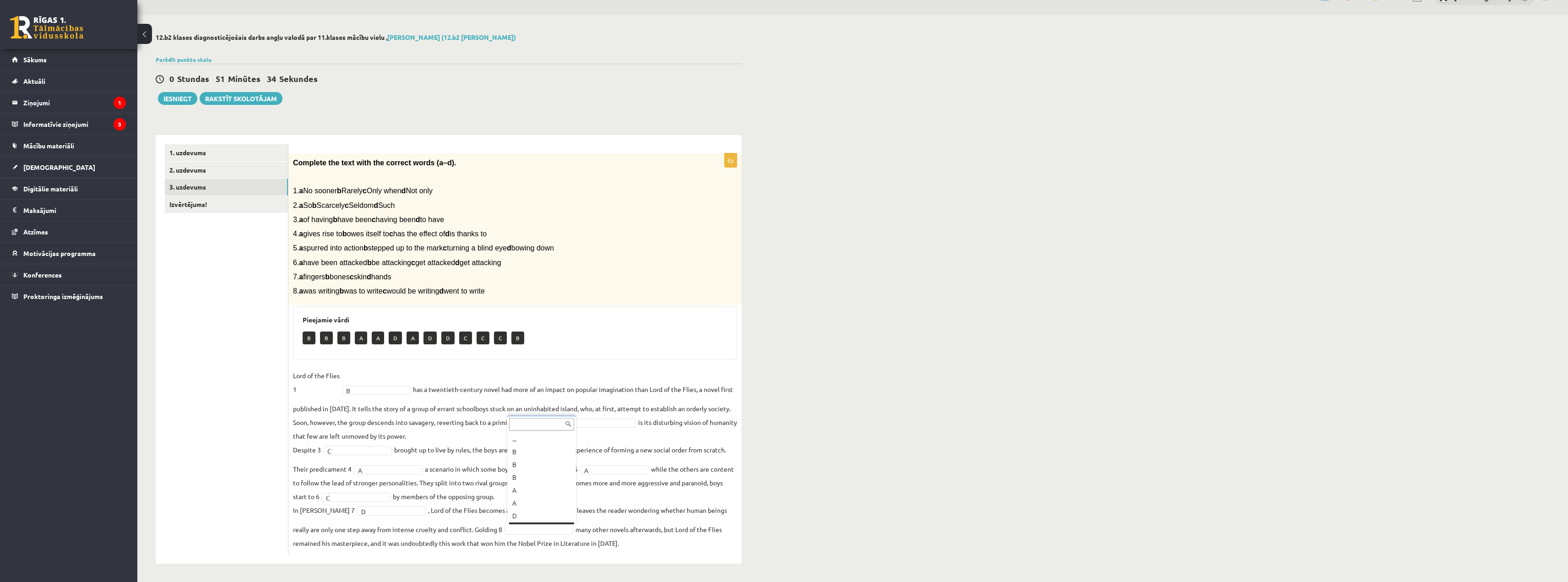
scroll to position [11, 0]
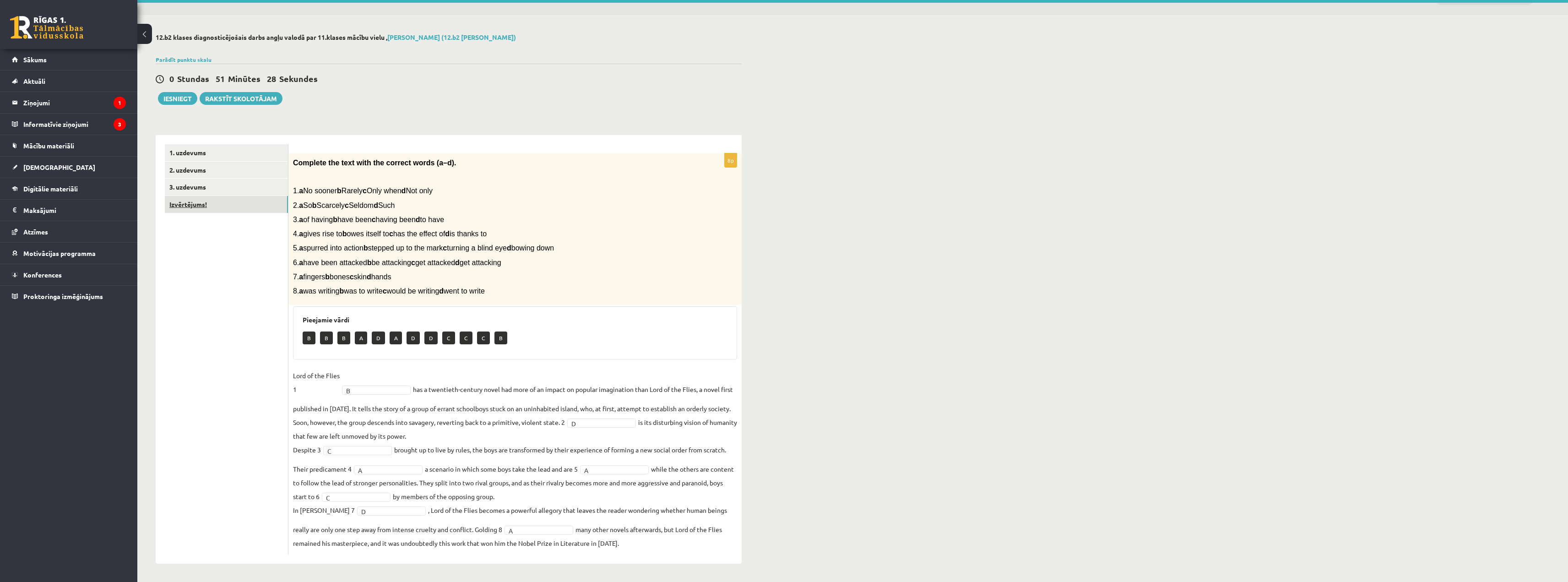
click at [221, 204] on link "Izvērtējums!" at bounding box center [226, 205] width 123 height 17
click at [229, 202] on link "Izvērtējums!" at bounding box center [226, 205] width 123 height 17
click at [203, 189] on link "3. uzdevums" at bounding box center [226, 187] width 123 height 17
click at [215, 172] on link "2. uzdevums" at bounding box center [226, 170] width 123 height 17
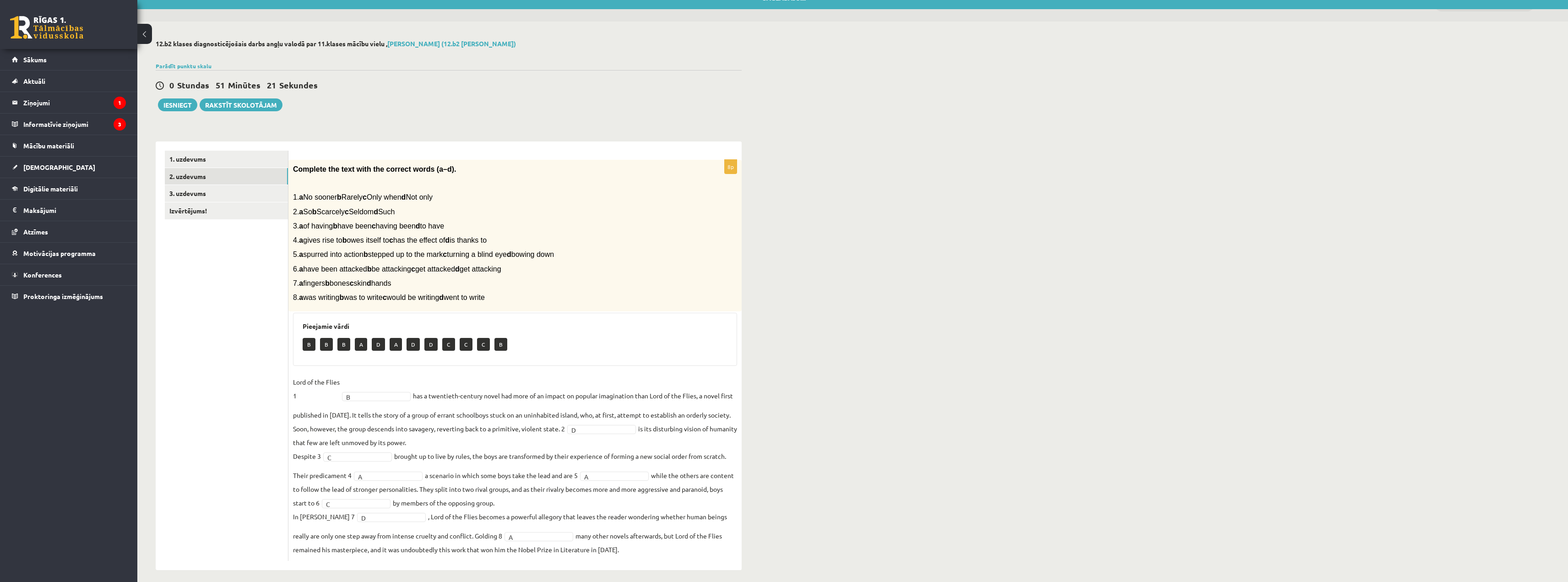
scroll to position [21, 0]
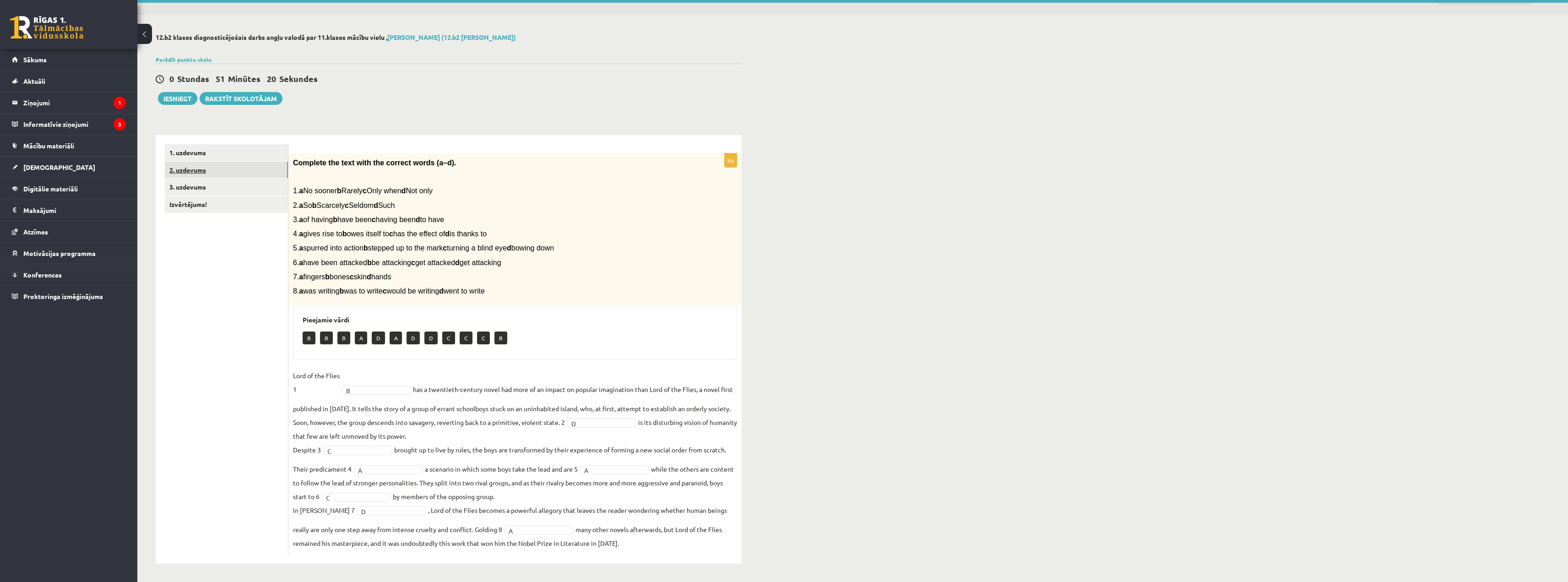
click at [226, 165] on link "2. uzdevums" at bounding box center [226, 170] width 123 height 17
click at [196, 172] on link "2. uzdevums" at bounding box center [226, 170] width 123 height 17
click at [195, 169] on link "2. uzdevums" at bounding box center [226, 170] width 123 height 17
click at [195, 182] on link "3. uzdevums" at bounding box center [226, 187] width 123 height 17
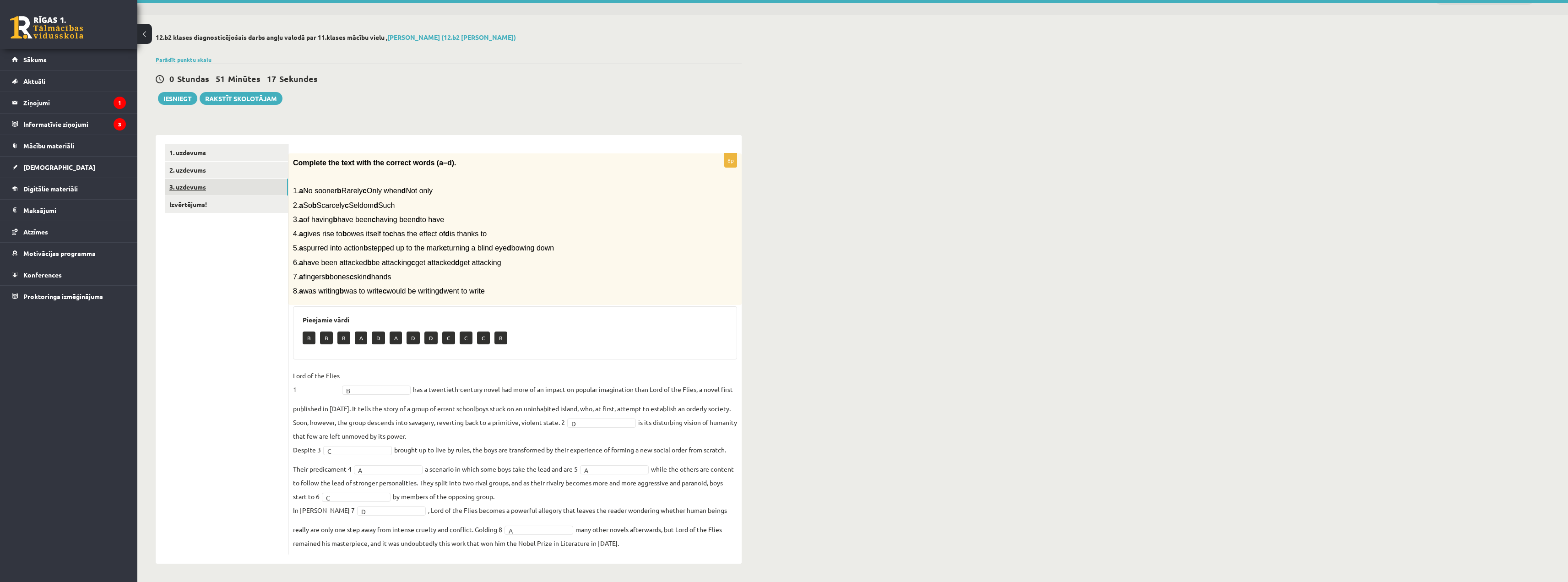
click at [195, 182] on link "3. uzdevums" at bounding box center [226, 187] width 123 height 17
click at [196, 200] on link "Izvērtējums!" at bounding box center [226, 205] width 123 height 17
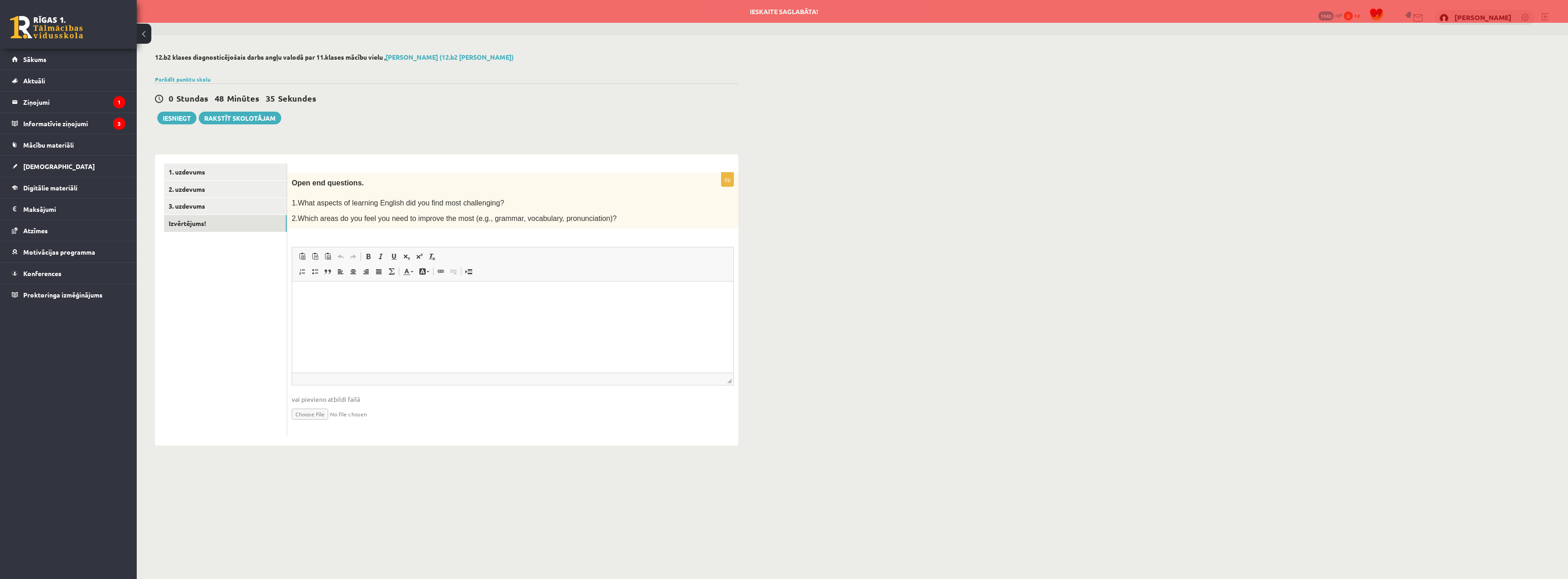
scroll to position [0, 0]
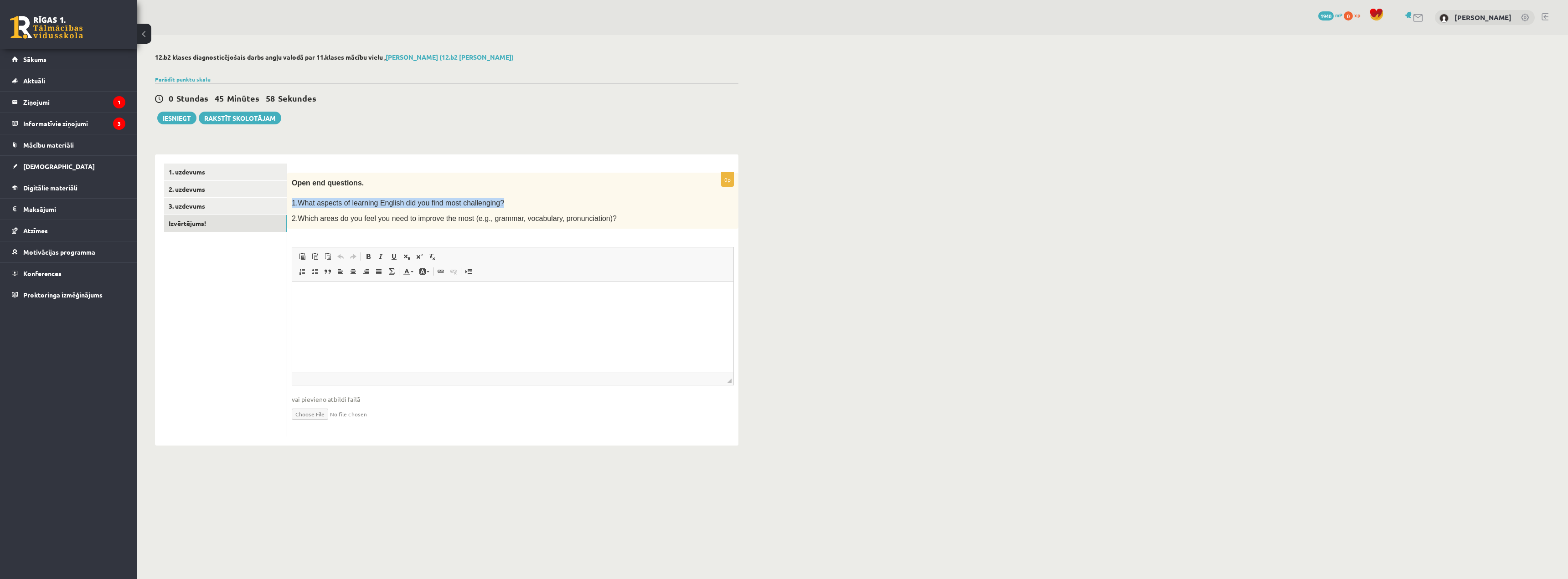
drag, startPoint x: 292, startPoint y: 204, endPoint x: 486, endPoint y: 203, distance: 194.0
click at [486, 203] on p "1.What aspects of learning English did you find most challenging?" at bounding box center [489, 203] width 396 height 10
copy span "1.What aspects of learning English did you find most challenging?"
click at [296, 284] on html at bounding box center [513, 296] width 441 height 28
paste body "Editor, wiswyg-editor-user-answer-47363819809320"
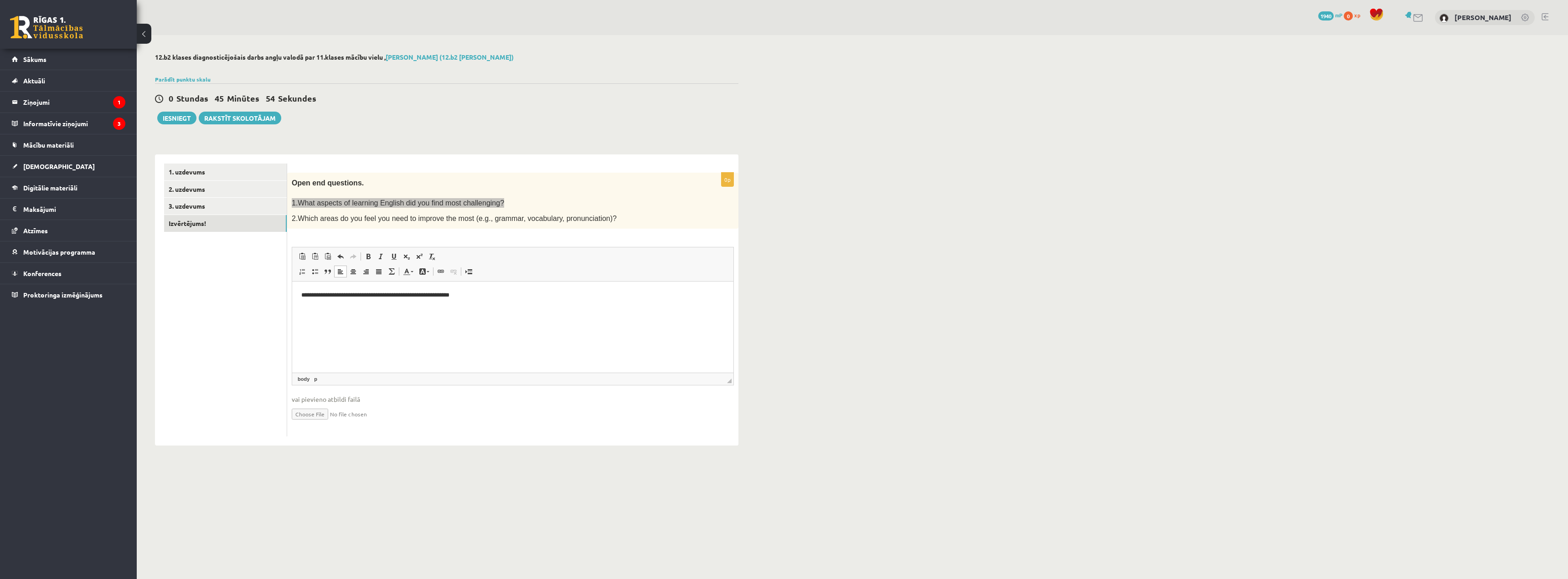
click at [491, 300] on p "**********" at bounding box center [513, 296] width 423 height 10
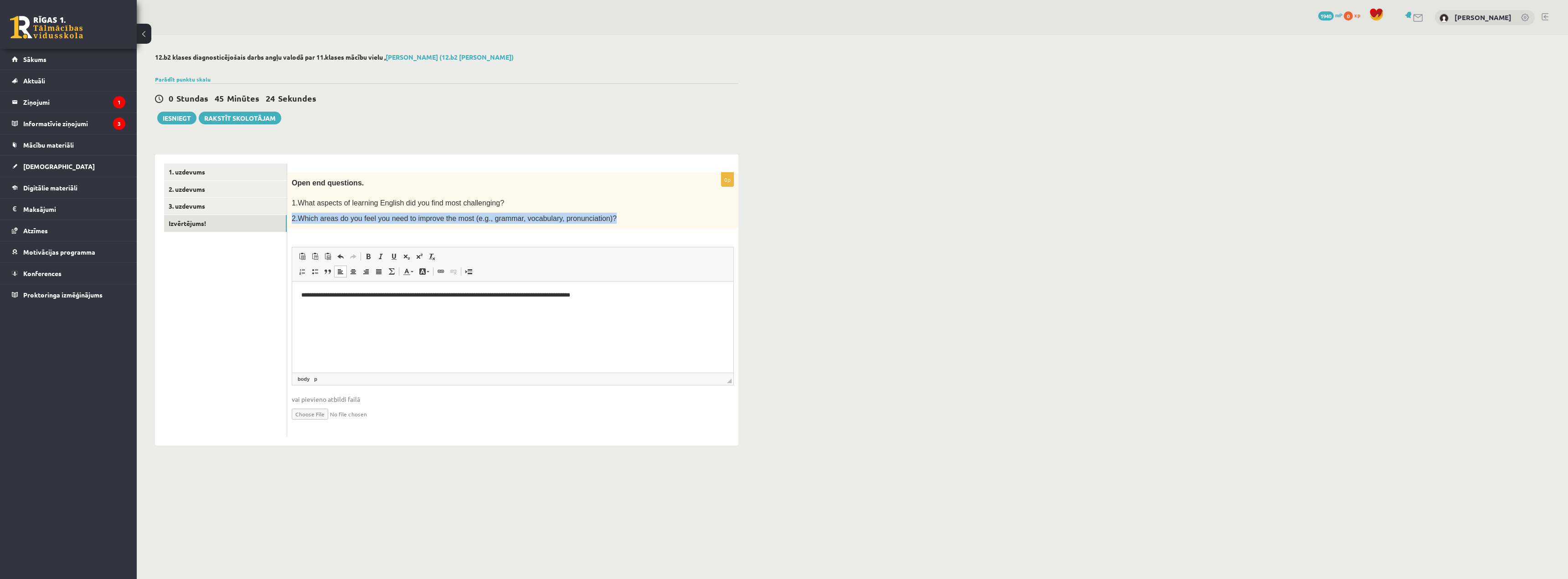
drag, startPoint x: 292, startPoint y: 220, endPoint x: 603, endPoint y: 218, distance: 311.0
click at [603, 218] on div "Open end questions. 1.What aspects of learning English did you find most challe…" at bounding box center [513, 201] width 451 height 57
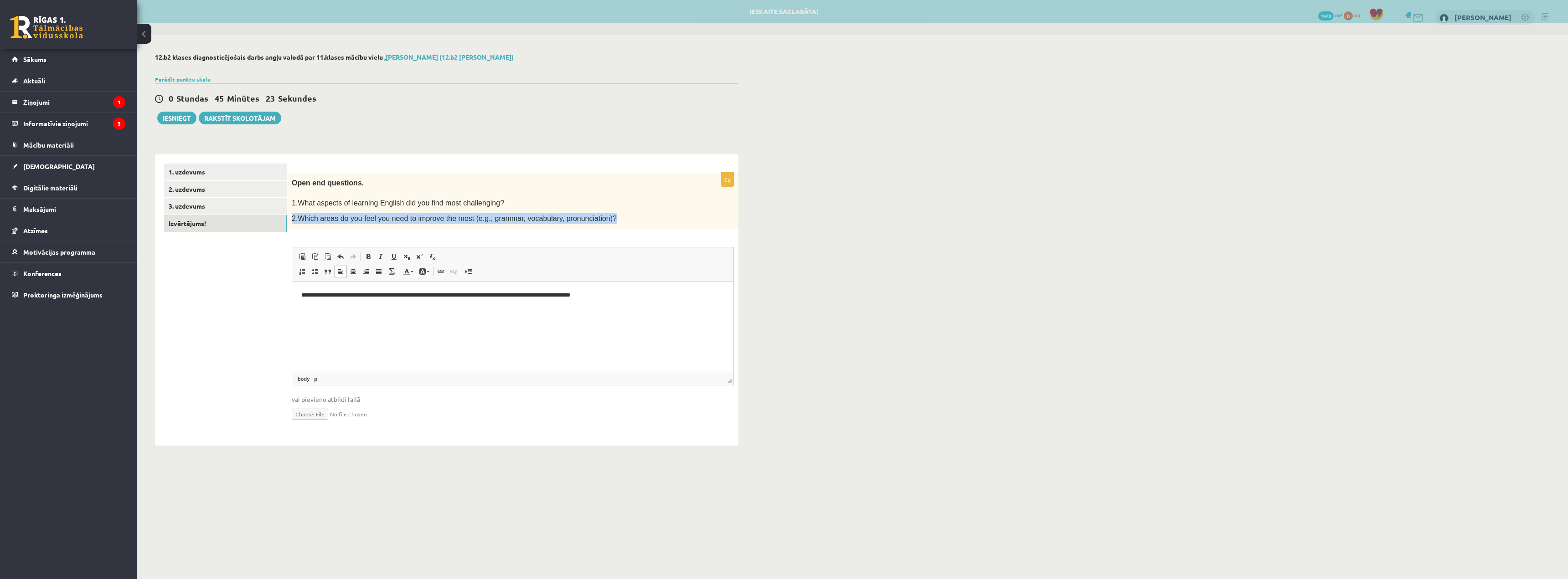
copy span "2.Which areas do you feel you need to improve the most (e.g., grammar, vocabula…"
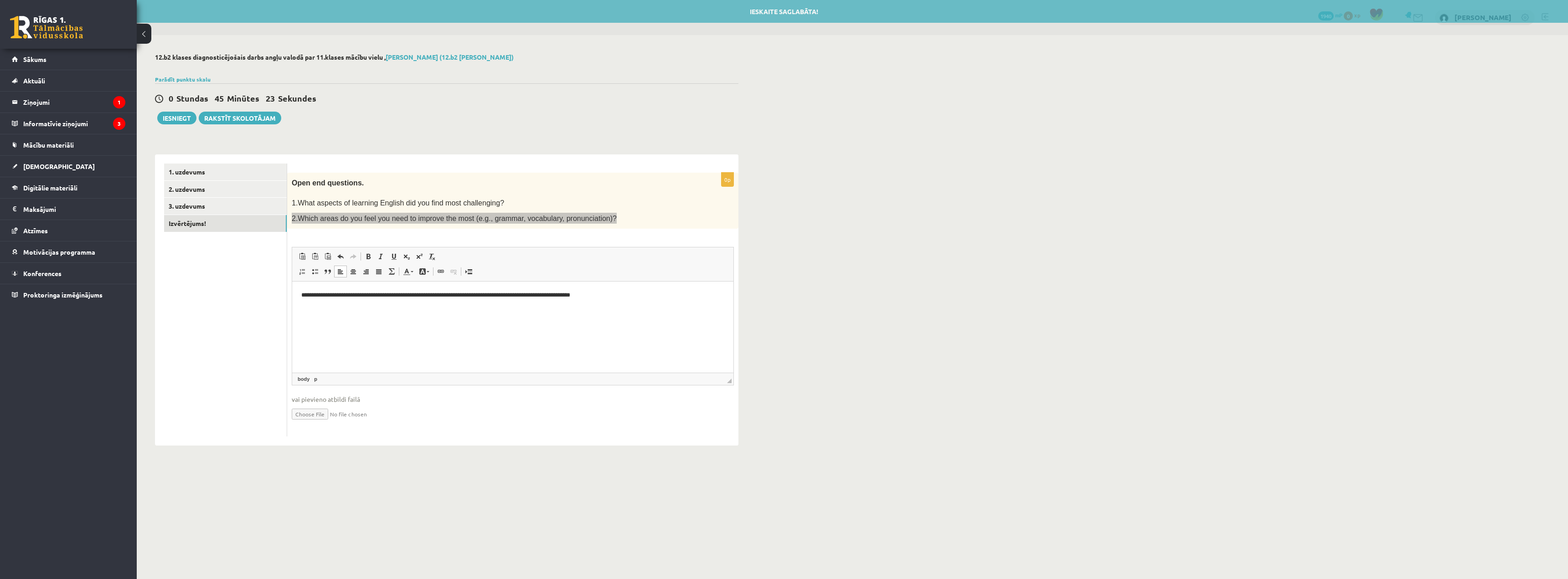
click at [396, 316] on html "**********" at bounding box center [513, 303] width 441 height 43
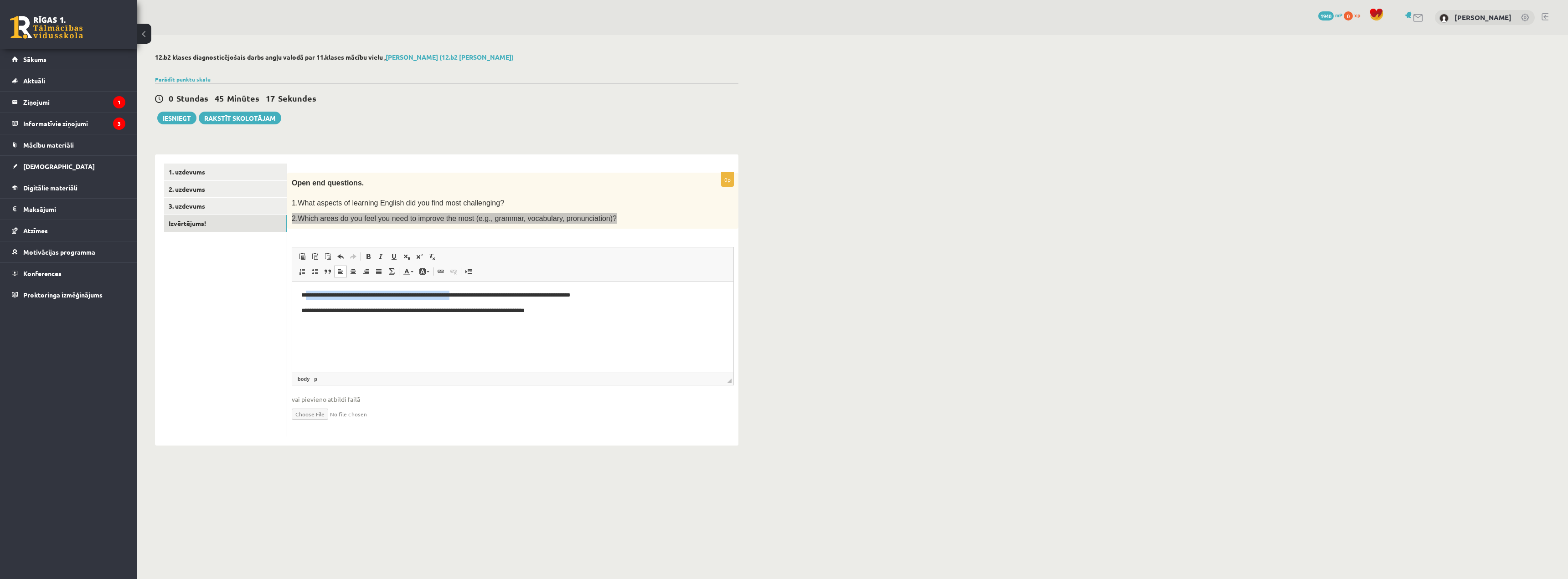
drag, startPoint x: 473, startPoint y: 291, endPoint x: 313, endPoint y: 294, distance: 160.0
click at [309, 296] on p "**********" at bounding box center [513, 296] width 423 height 10
click at [309, 294] on p "**********" at bounding box center [513, 296] width 423 height 10
click at [312, 294] on p "**********" at bounding box center [513, 296] width 423 height 10
drag, startPoint x: 303, startPoint y: 310, endPoint x: 572, endPoint y: 319, distance: 269.2
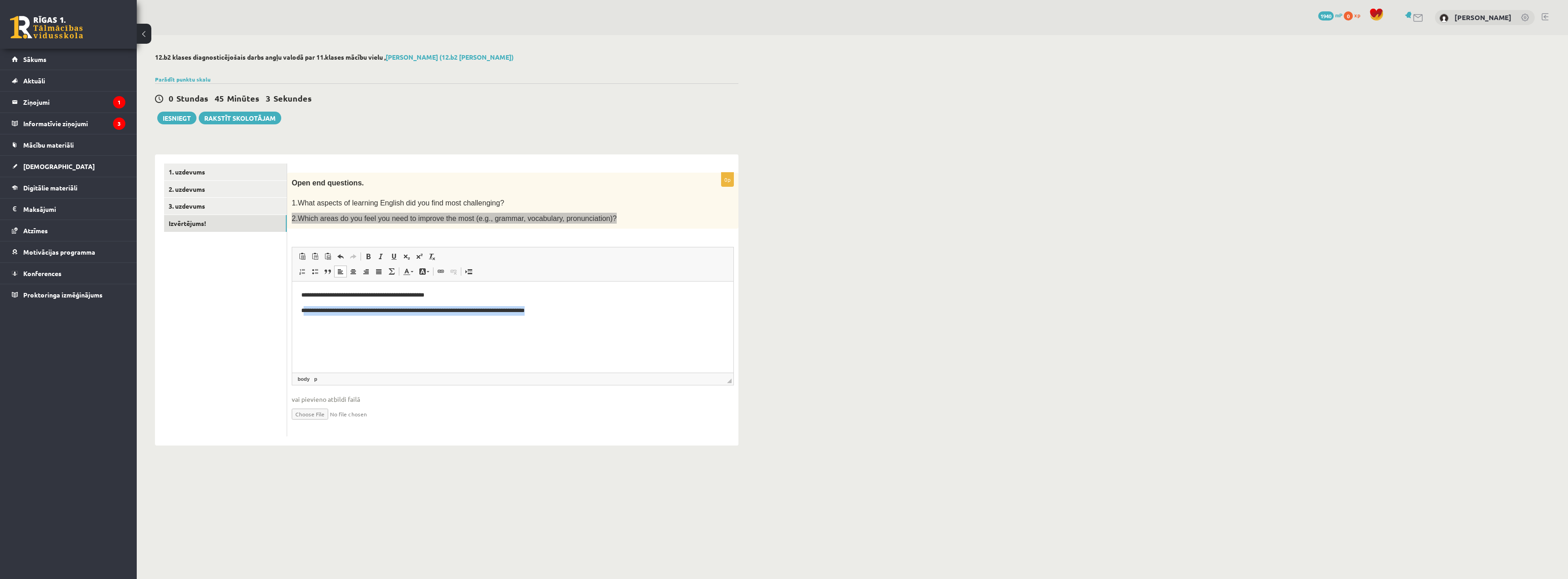
click at [572, 319] on html "**********" at bounding box center [513, 303] width 441 height 43
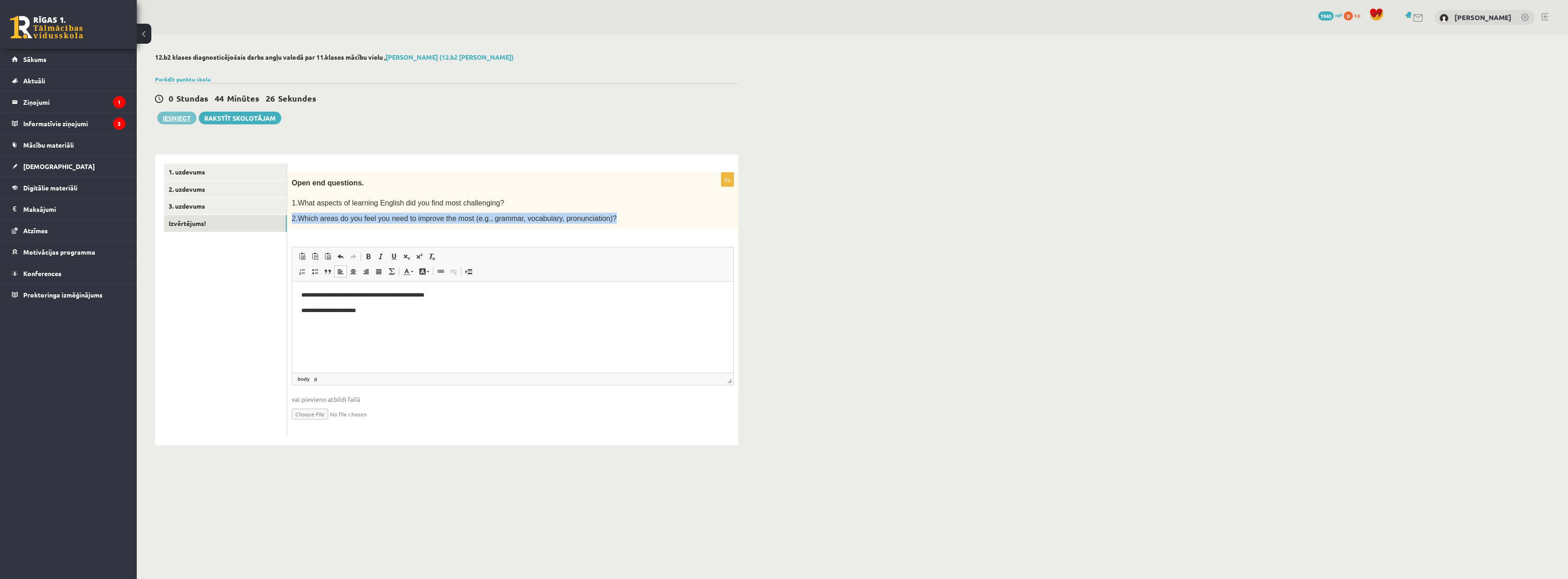
click at [178, 120] on button "Iesniegt" at bounding box center [177, 117] width 39 height 13
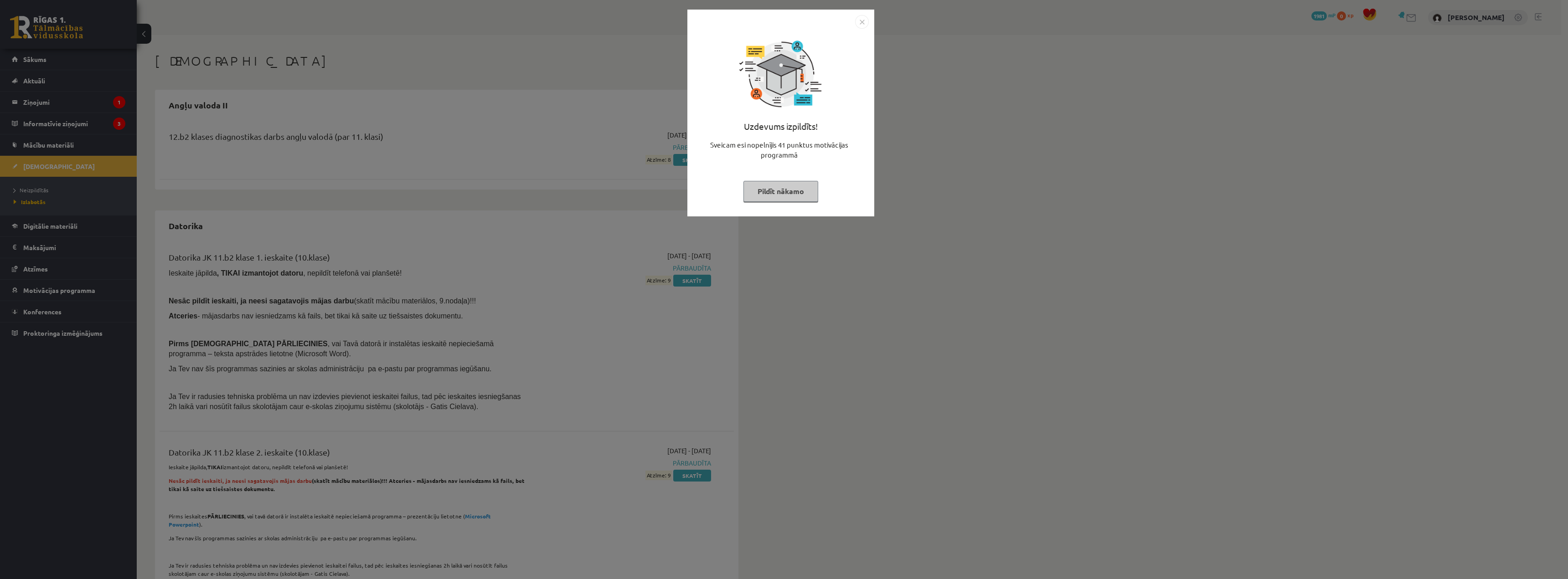
click at [857, 20] on img "Close" at bounding box center [862, 22] width 13 height 13
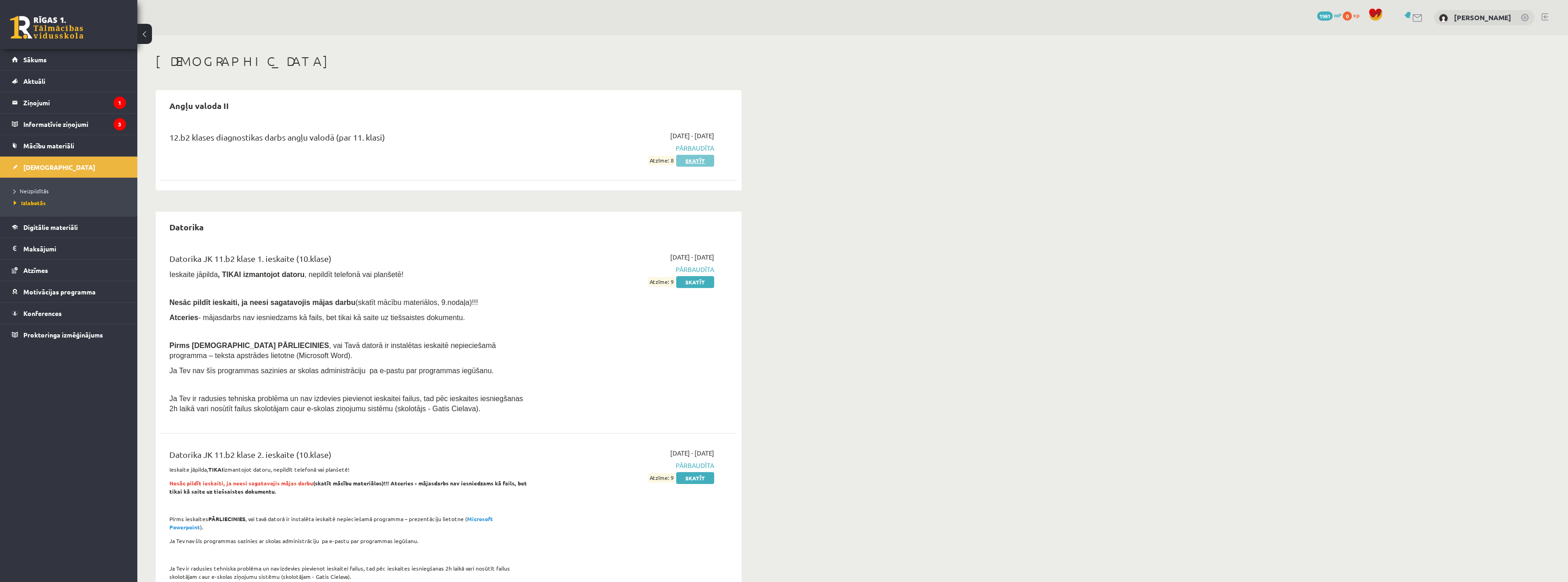
click at [693, 163] on link "Skatīt" at bounding box center [695, 160] width 38 height 12
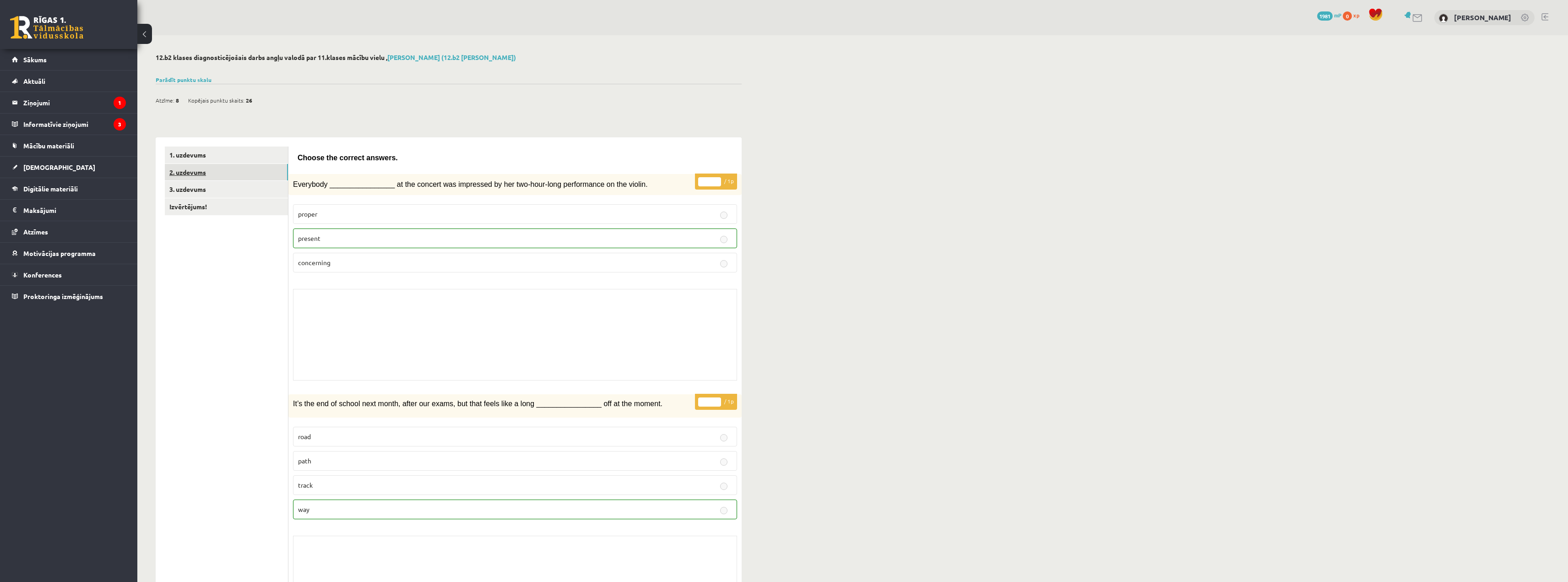
click at [264, 177] on link "2. uzdevums" at bounding box center [226, 172] width 123 height 17
click at [262, 185] on link "3. uzdevums" at bounding box center [226, 190] width 123 height 17
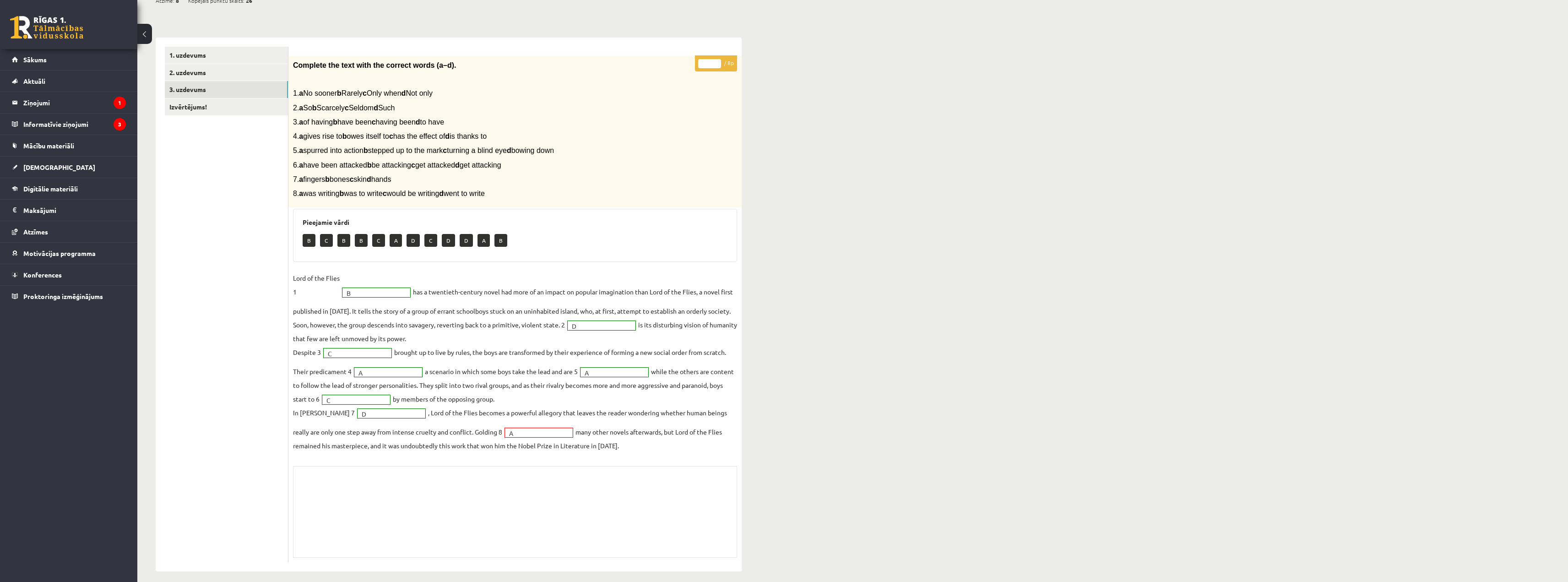
scroll to position [108, 0]
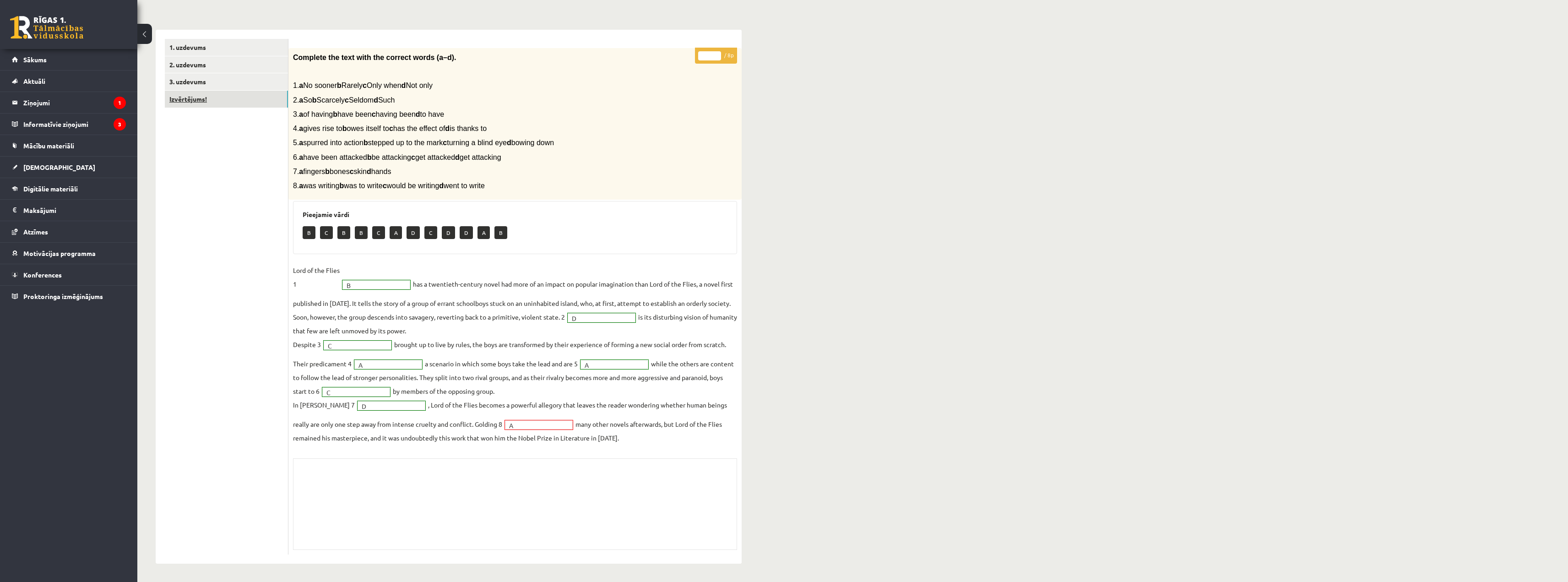
click at [226, 95] on link "Izvērtējums!" at bounding box center [226, 99] width 123 height 17
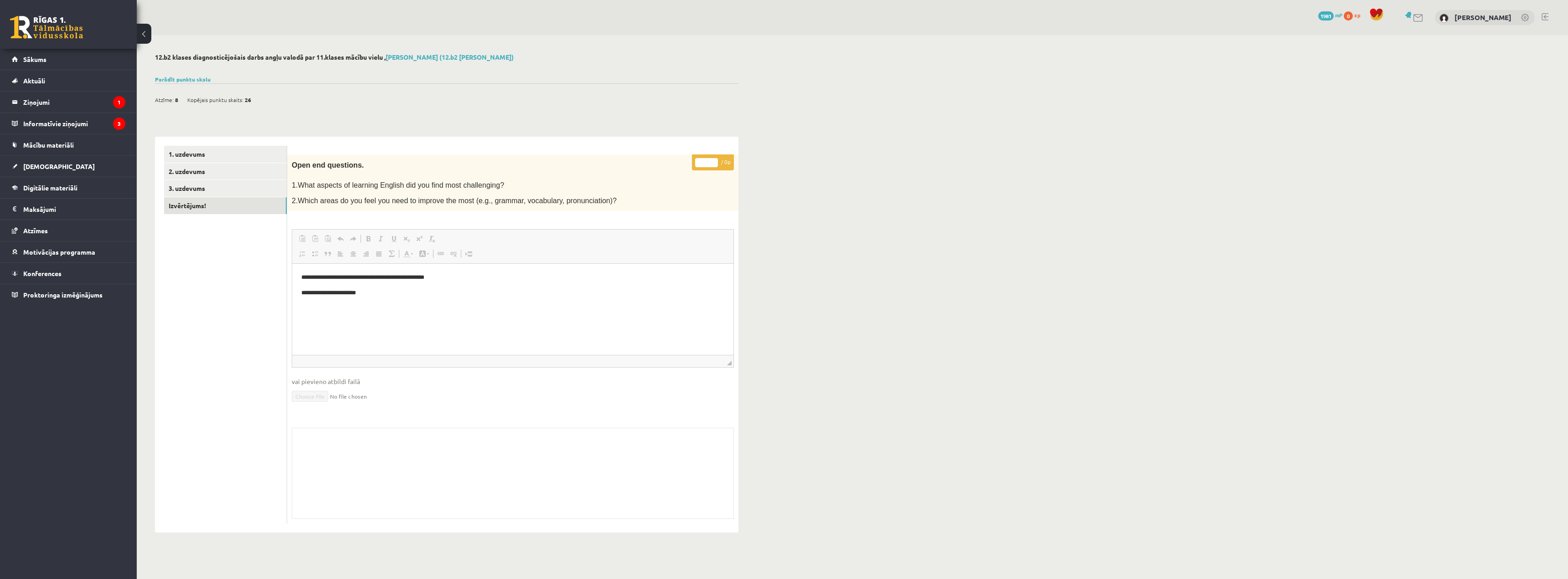
scroll to position [0, 0]
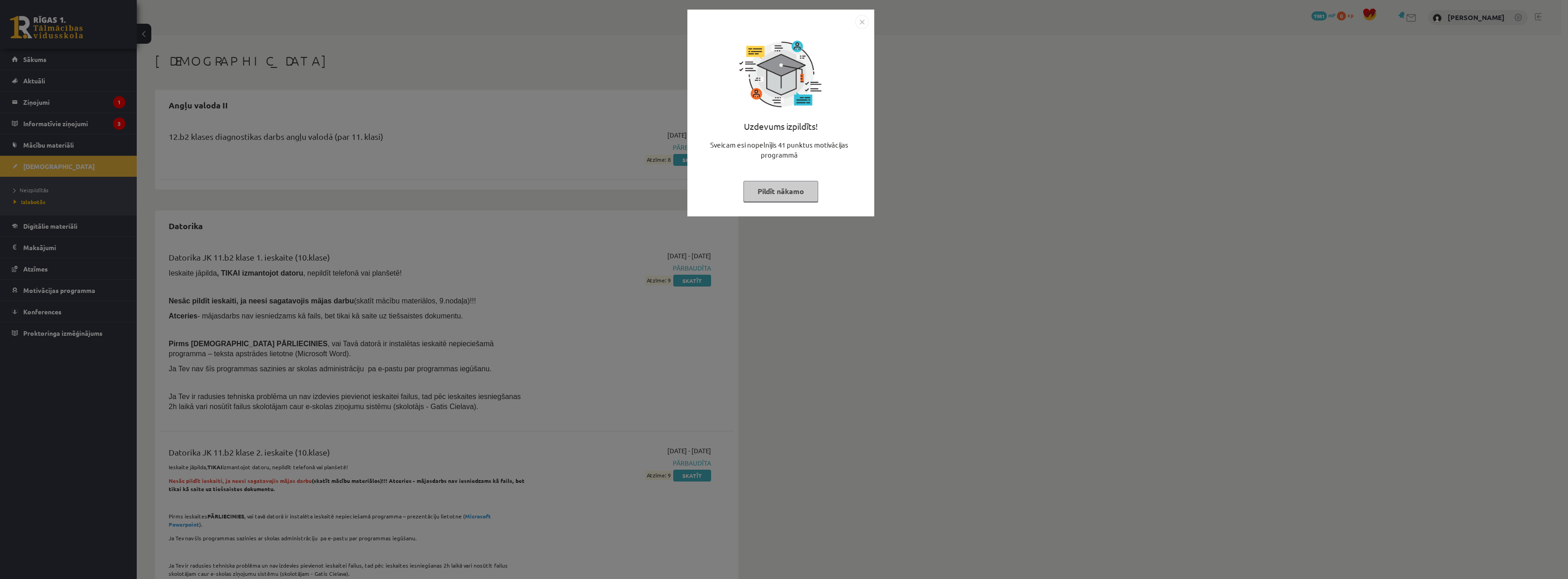
click at [859, 21] on img "Close" at bounding box center [862, 22] width 13 height 13
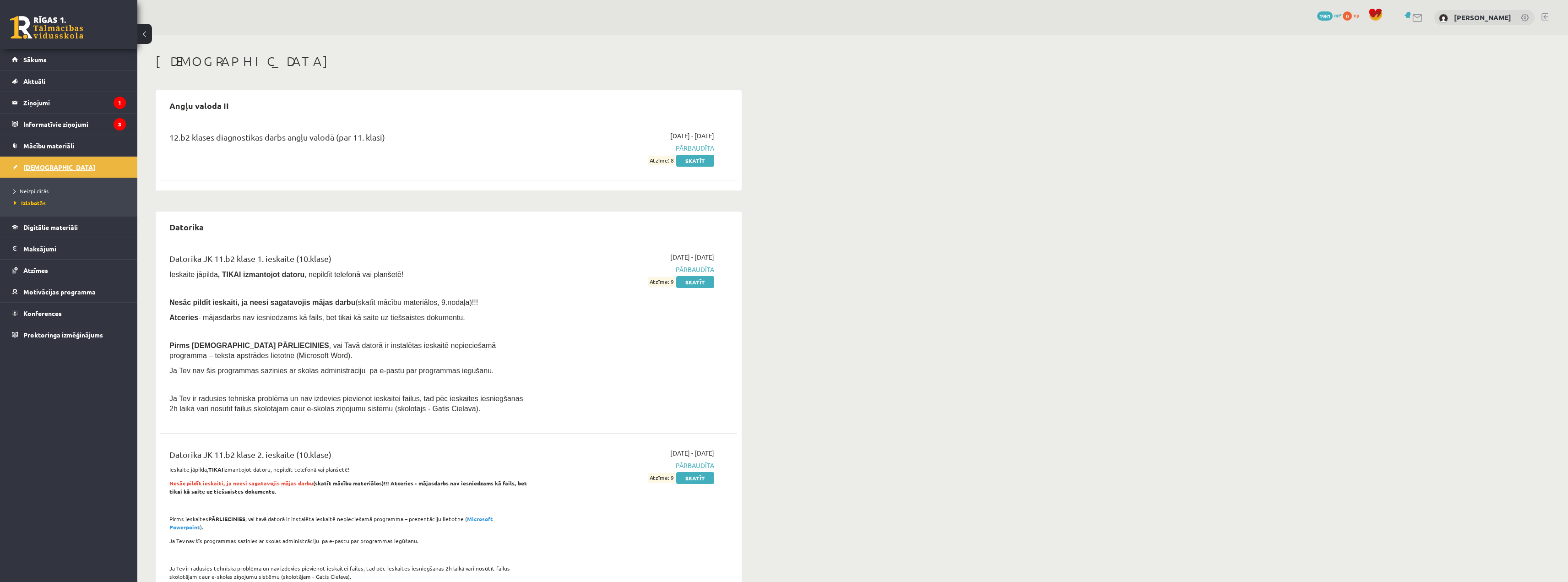
click at [36, 168] on span "[DEMOGRAPHIC_DATA]" at bounding box center [59, 167] width 72 height 8
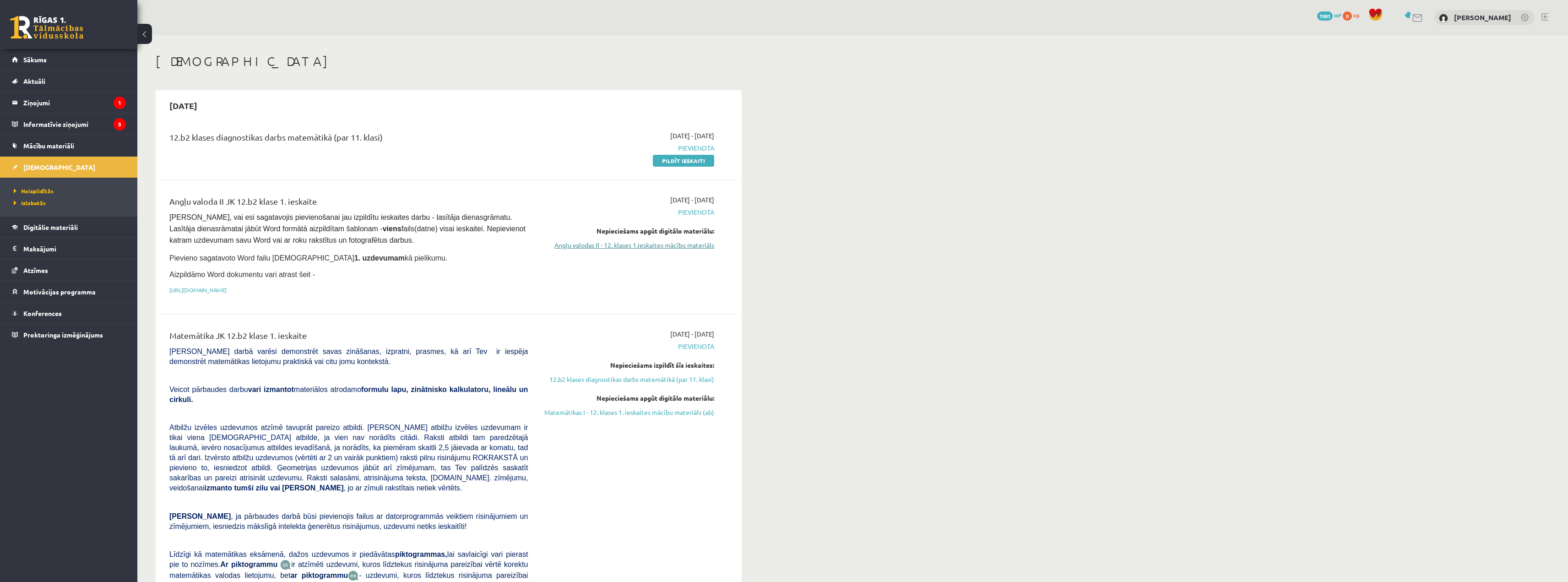
click at [647, 244] on link "Angļu valodas II - 12. klases 1.ieskaites mācību materiāls" at bounding box center [628, 245] width 172 height 10
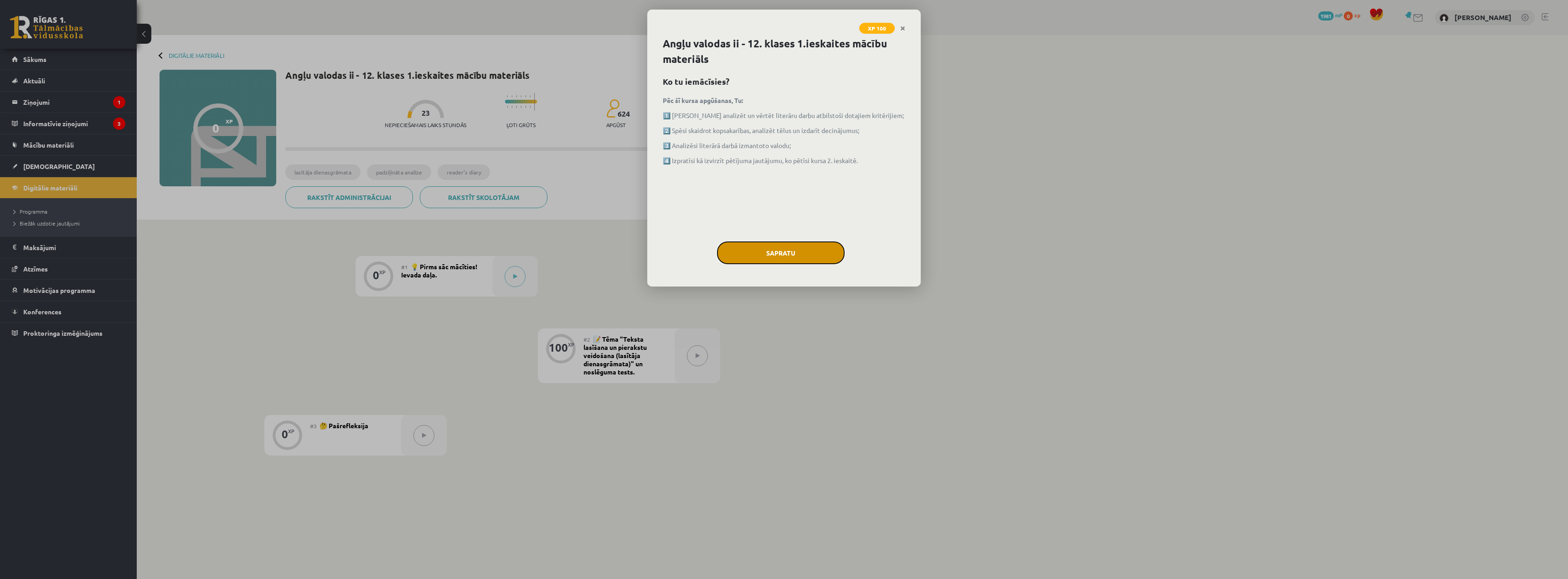
click at [772, 264] on button "Sapratu" at bounding box center [781, 252] width 128 height 23
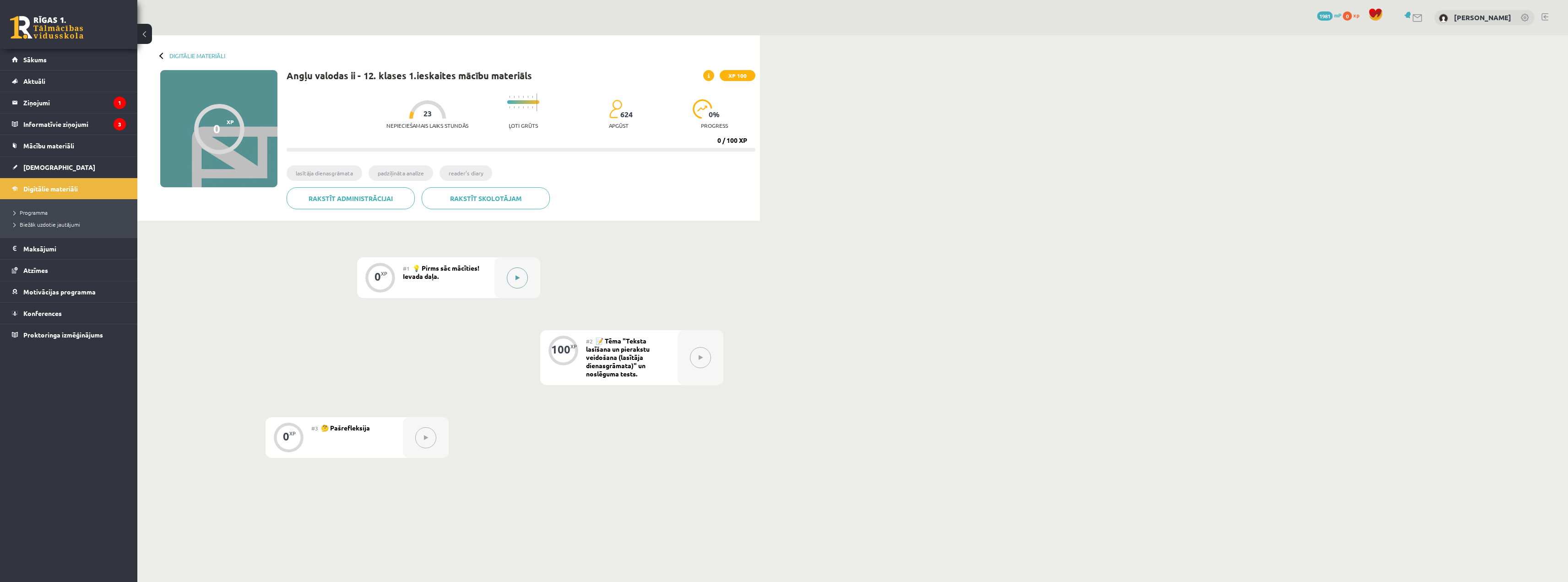
click at [525, 282] on button at bounding box center [517, 278] width 21 height 21
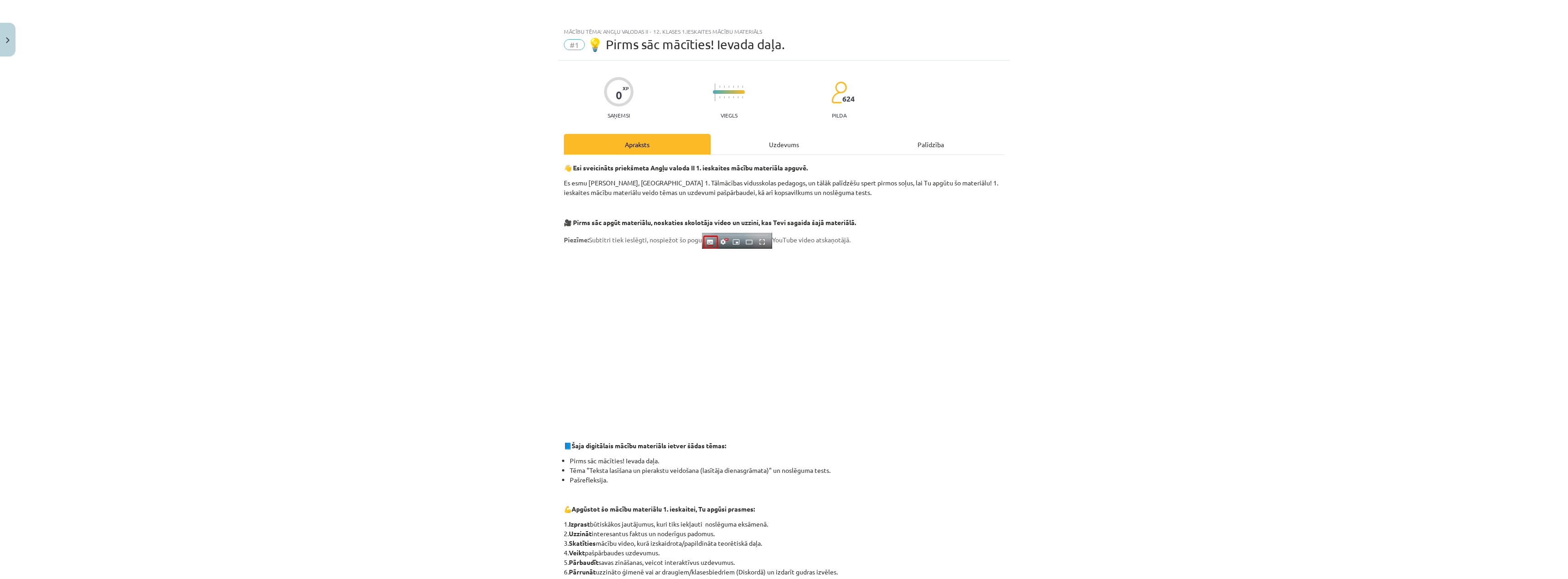
click at [752, 149] on div "Uzdevums" at bounding box center [783, 144] width 147 height 21
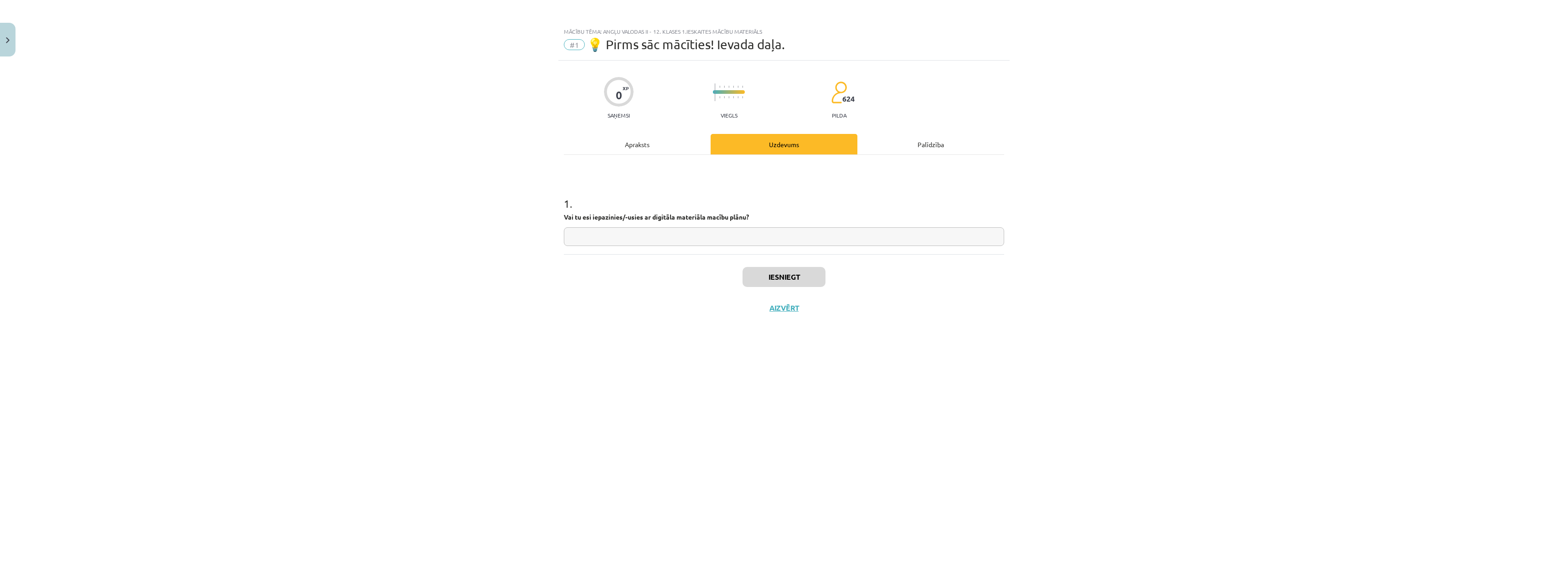
click at [643, 142] on div "Apraksts" at bounding box center [637, 144] width 147 height 21
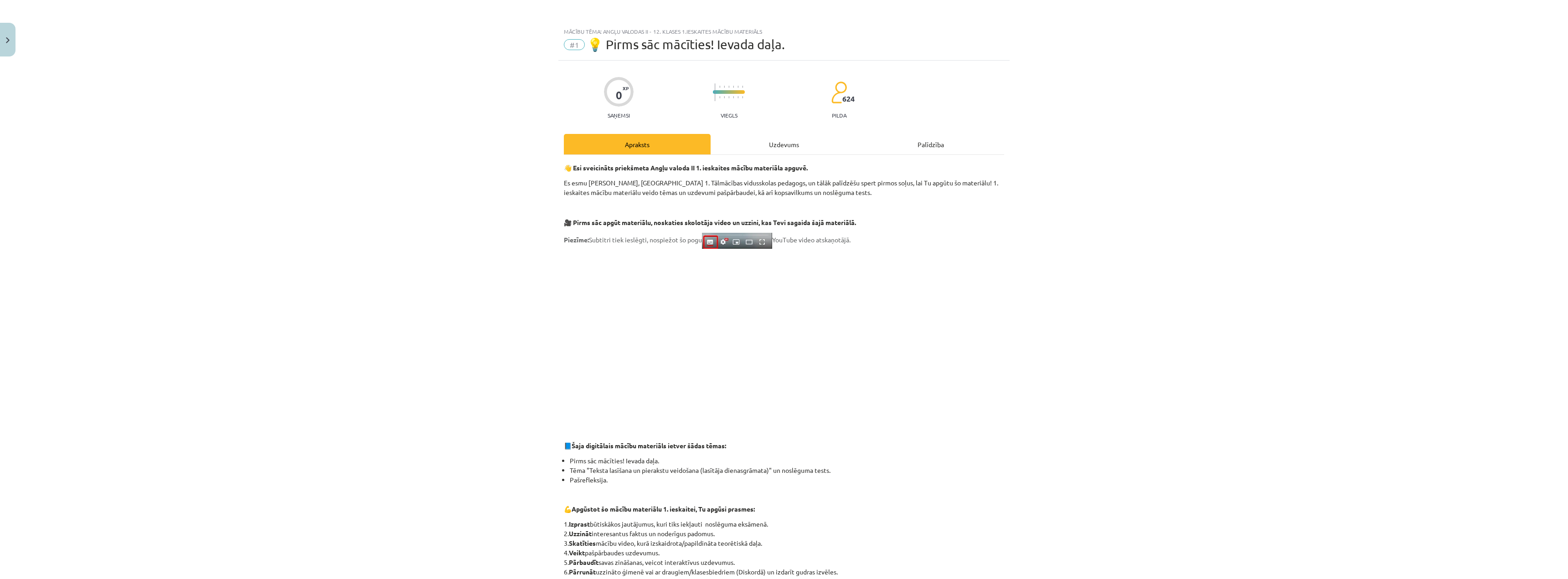
click at [736, 151] on div "Uzdevums" at bounding box center [783, 144] width 147 height 21
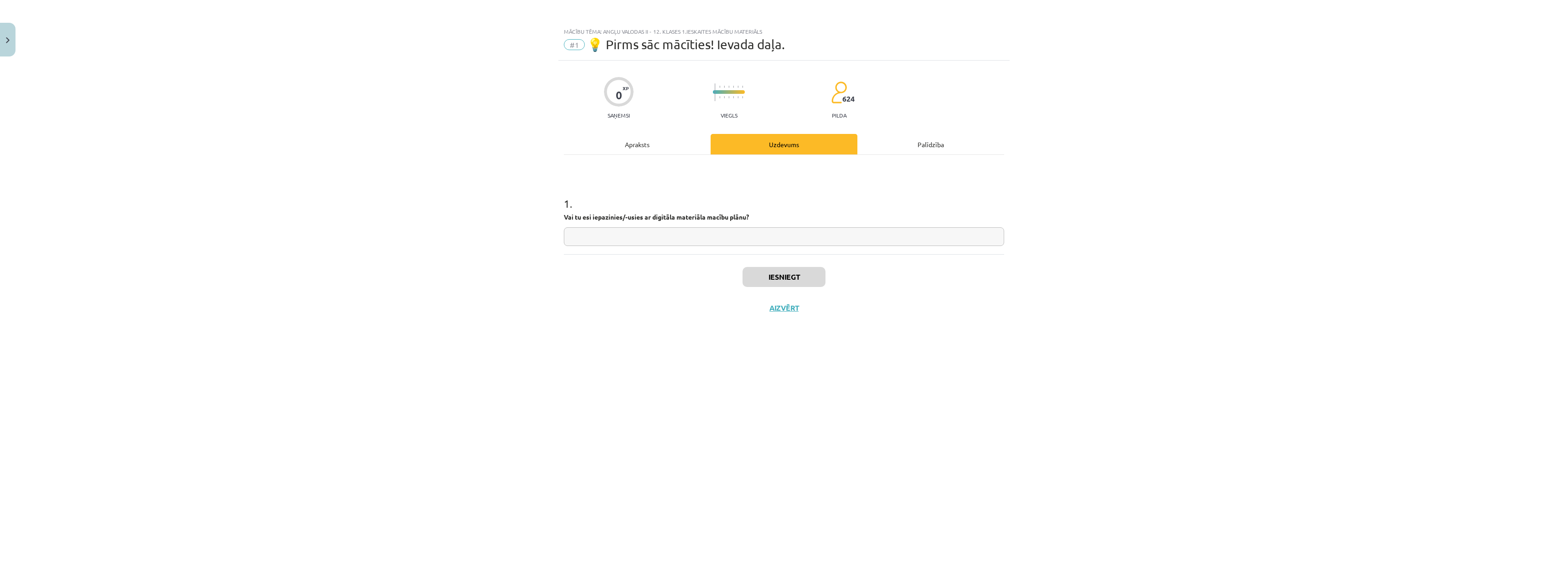
click at [709, 233] on input "text" at bounding box center [783, 237] width 440 height 19
type input "**"
click at [801, 269] on button "Iesniegt" at bounding box center [784, 277] width 83 height 20
click at [788, 310] on button "Nākamā nodarbība" at bounding box center [784, 314] width 89 height 21
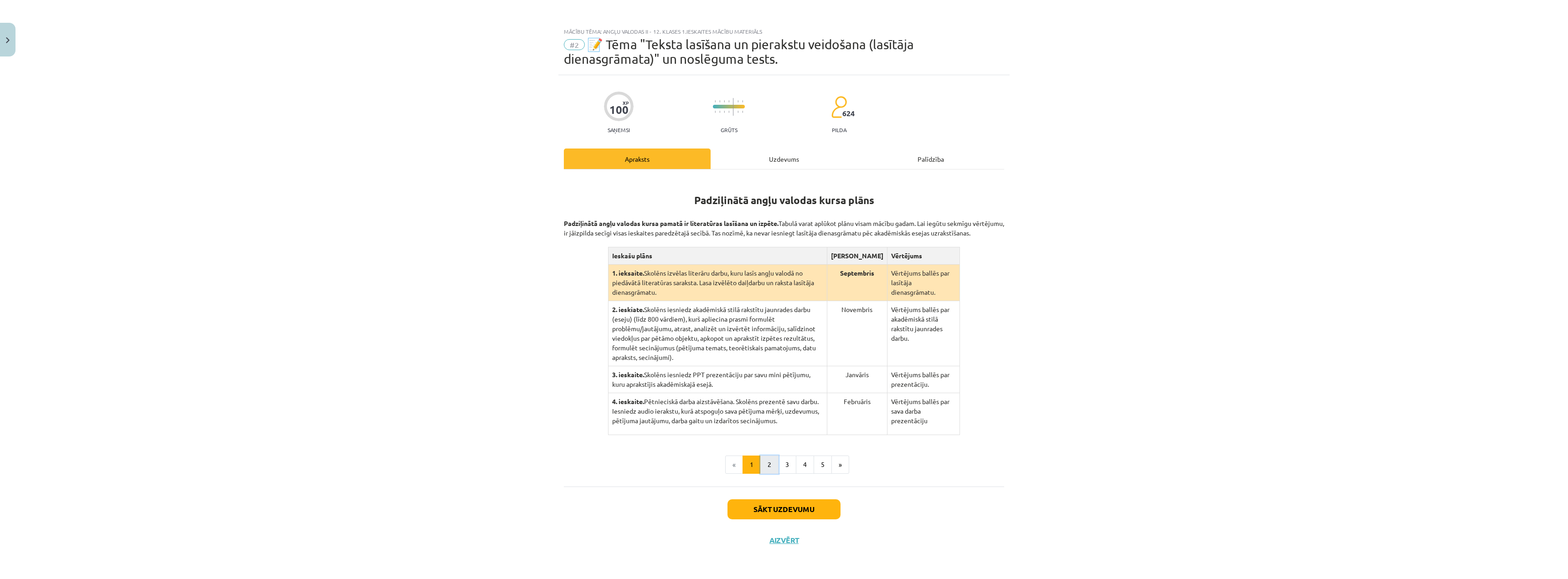
click at [769, 461] on button "2" at bounding box center [769, 465] width 18 height 18
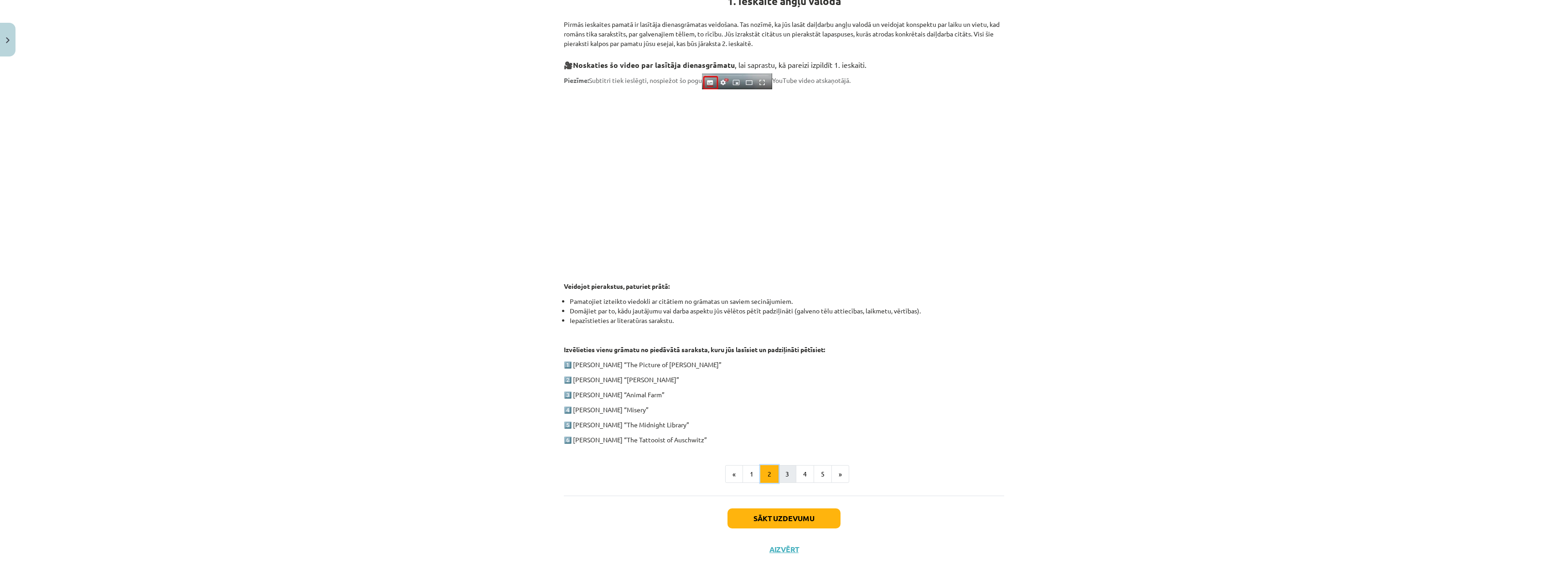
scroll to position [207, 0]
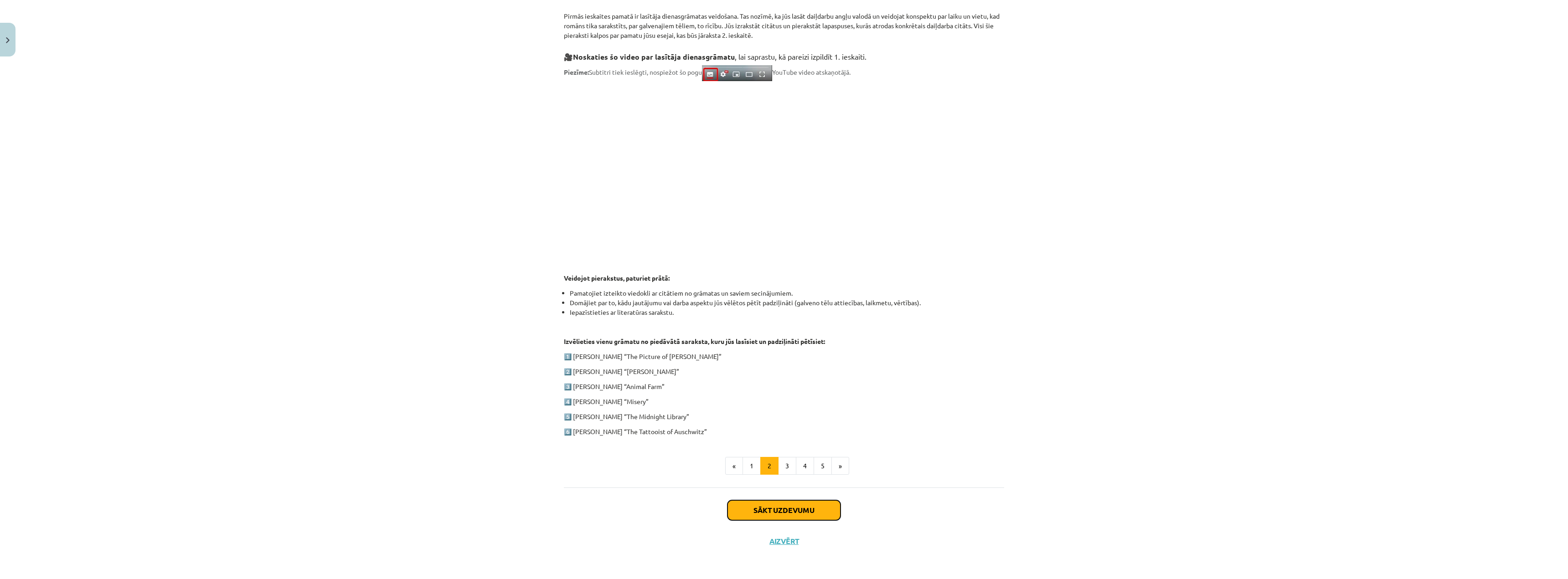
click at [771, 505] on button "Sākt uzdevumu" at bounding box center [784, 510] width 113 height 20
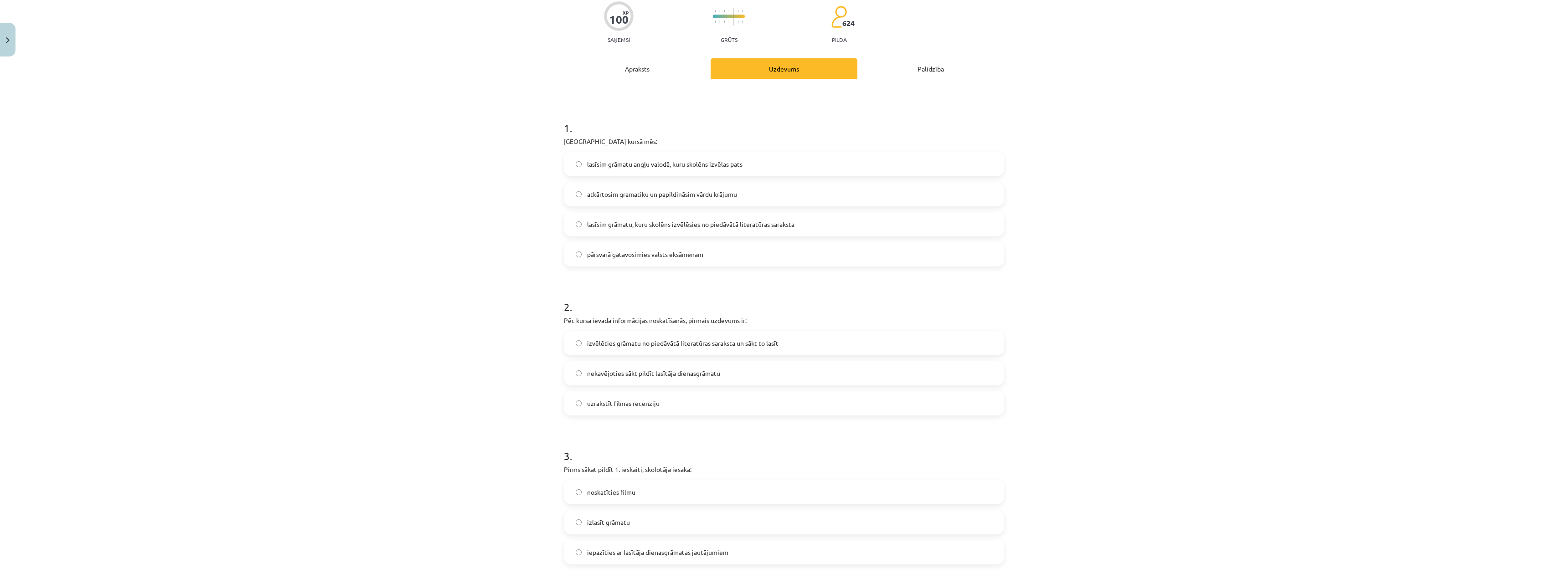
scroll to position [0, 0]
